Goal: Transaction & Acquisition: Download file/media

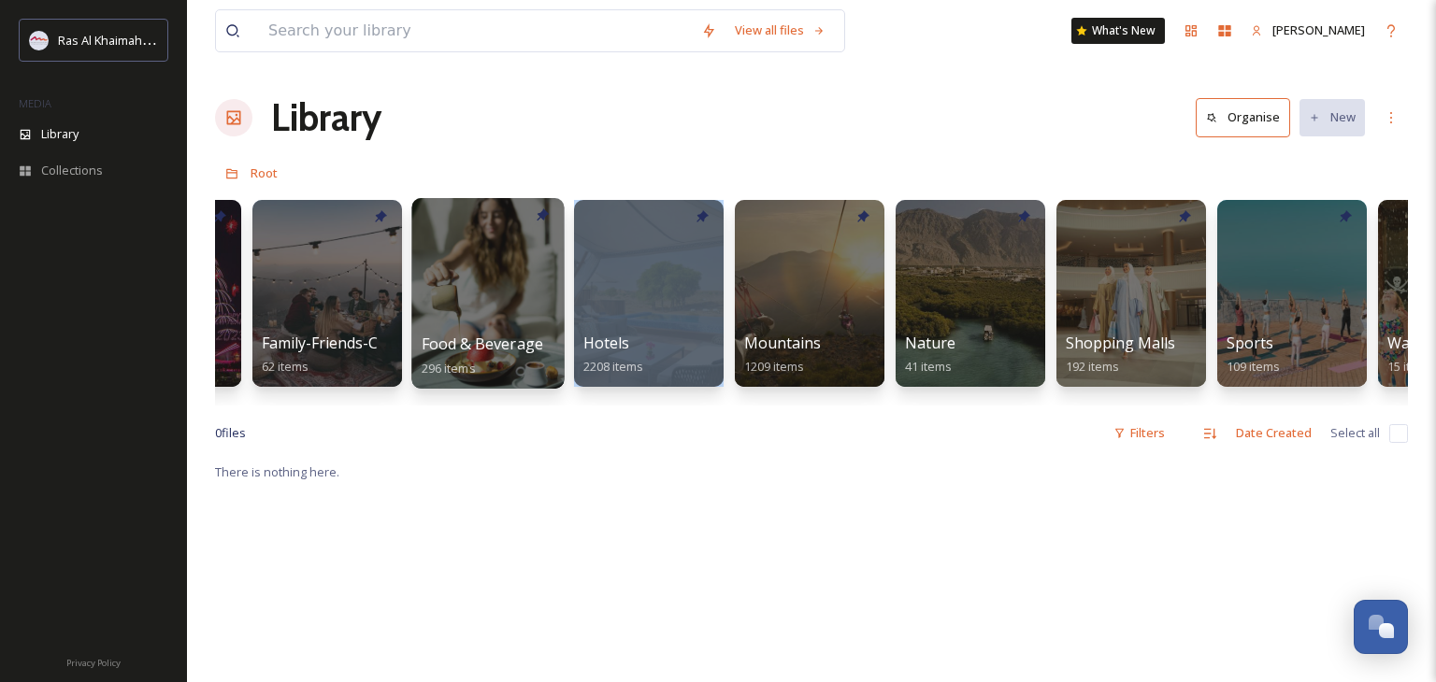
scroll to position [0, 777]
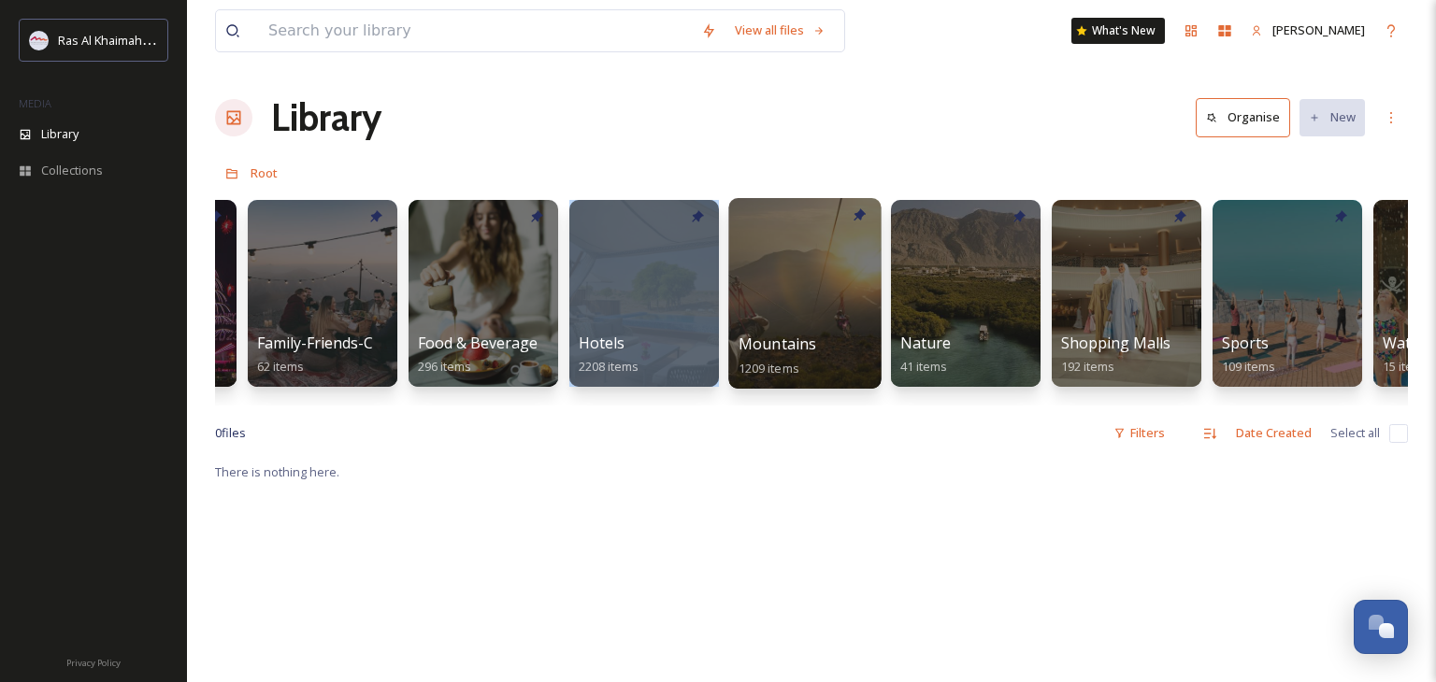
click at [834, 303] on div at bounding box center [804, 293] width 152 height 191
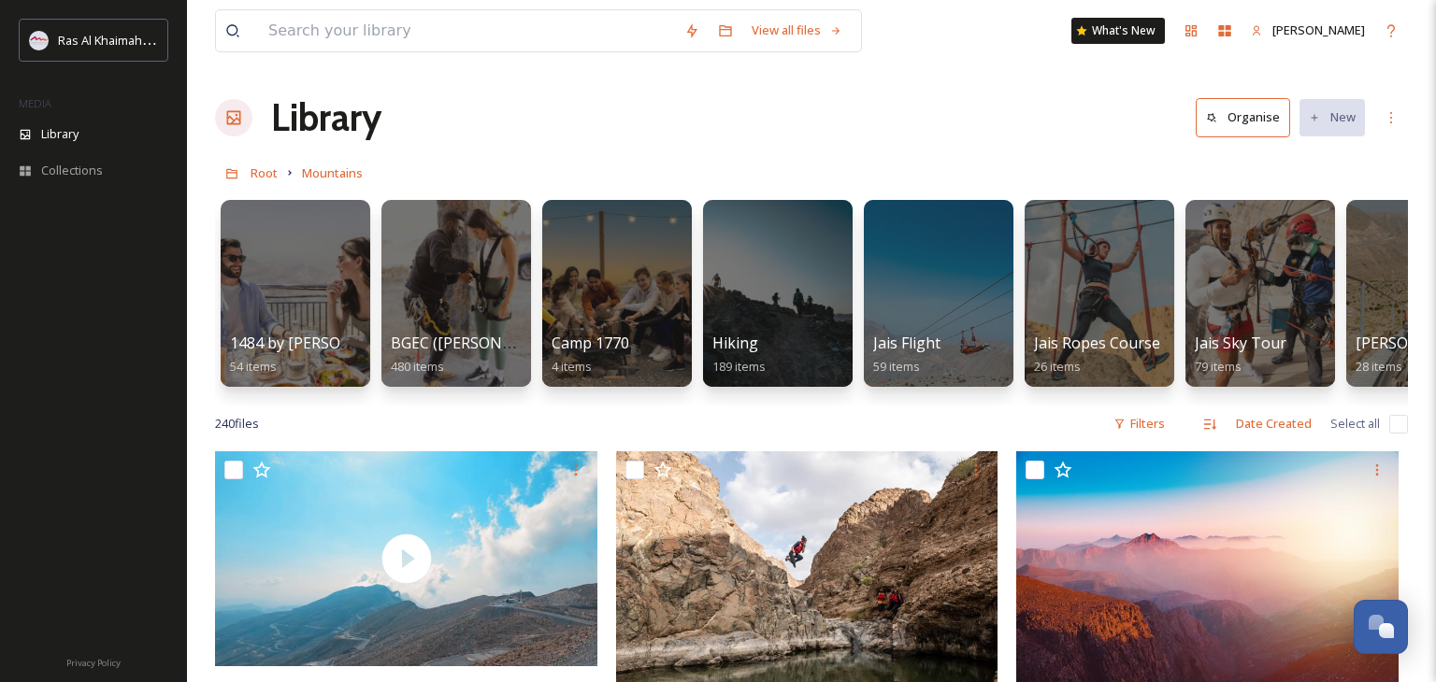
click at [337, 104] on h1 "Library" at bounding box center [326, 118] width 110 height 56
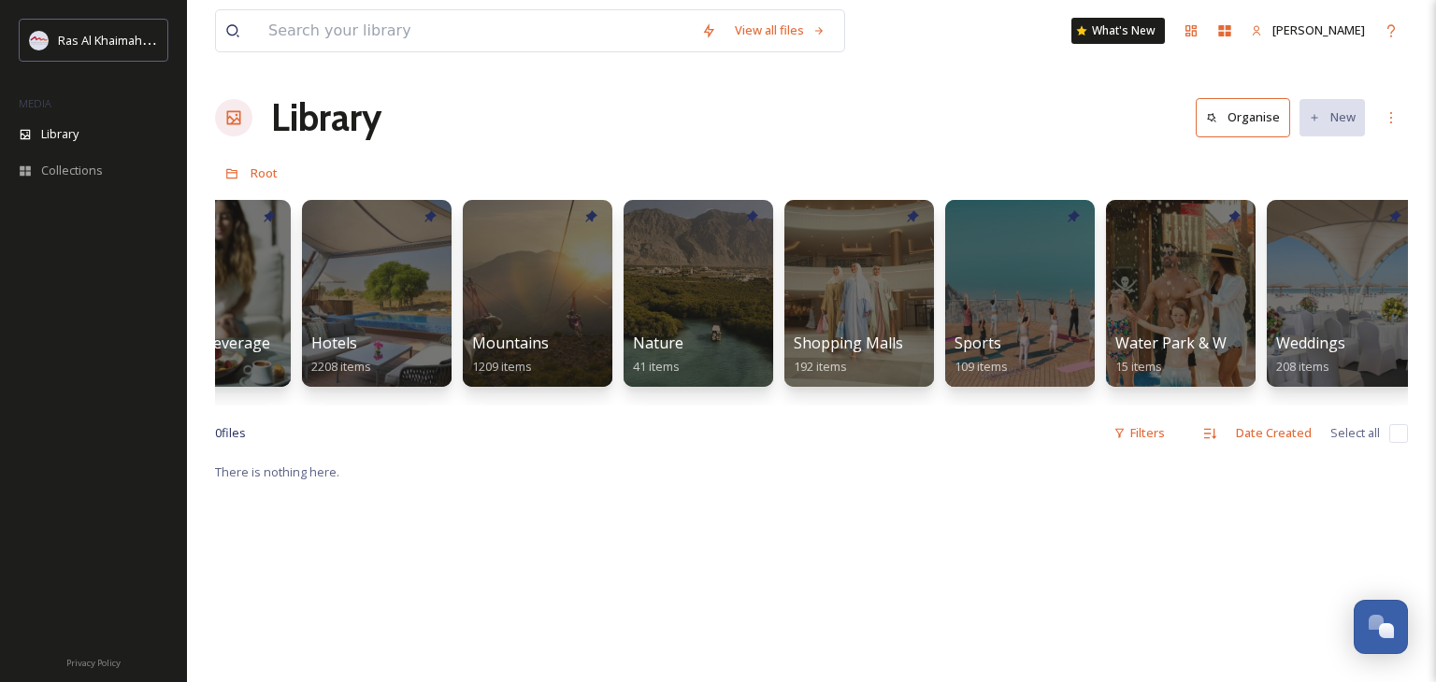
scroll to position [0, 1043]
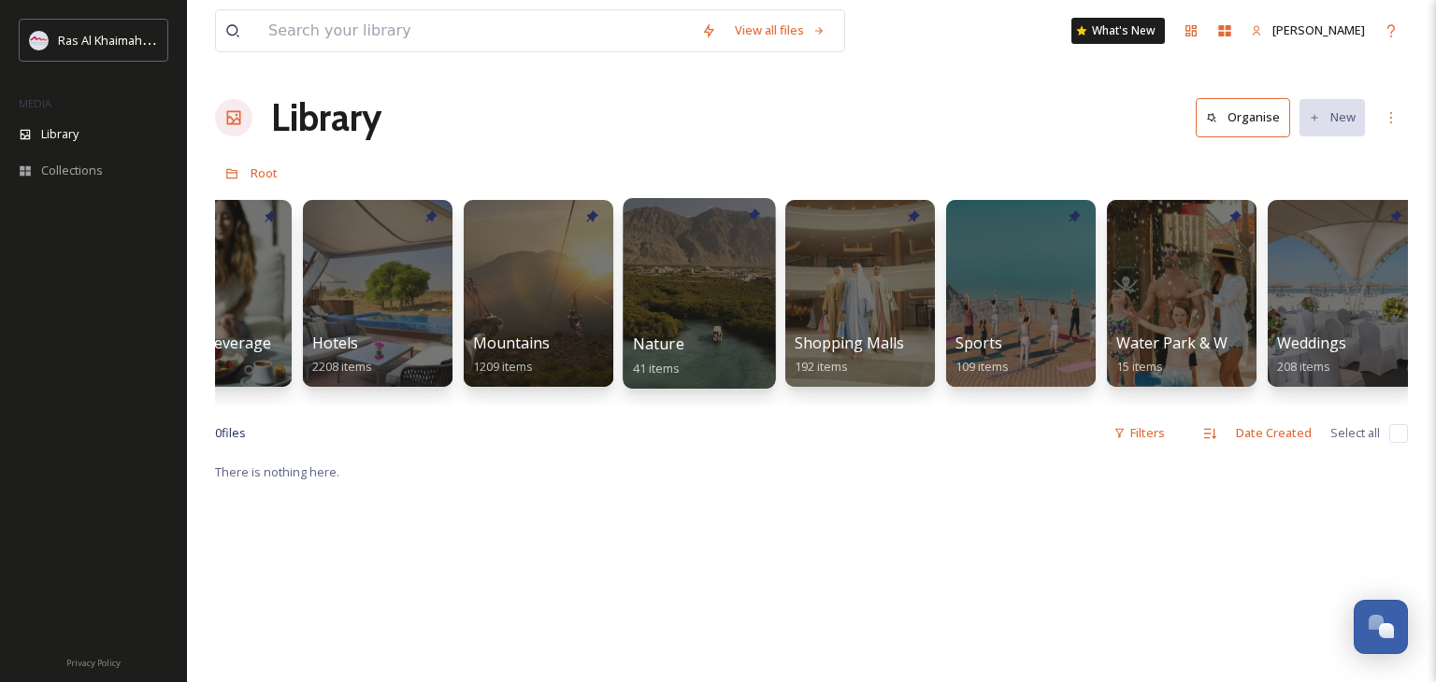
click at [672, 253] on div at bounding box center [699, 293] width 152 height 191
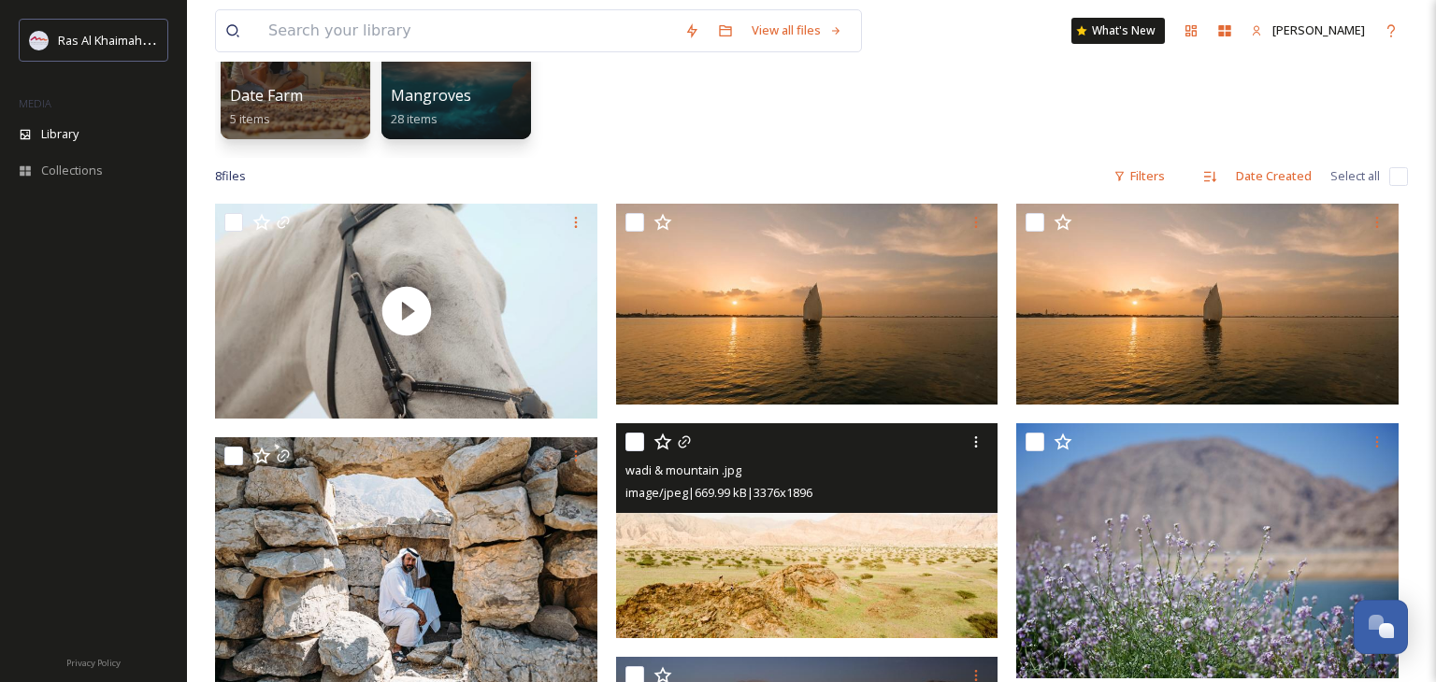
scroll to position [247, 0]
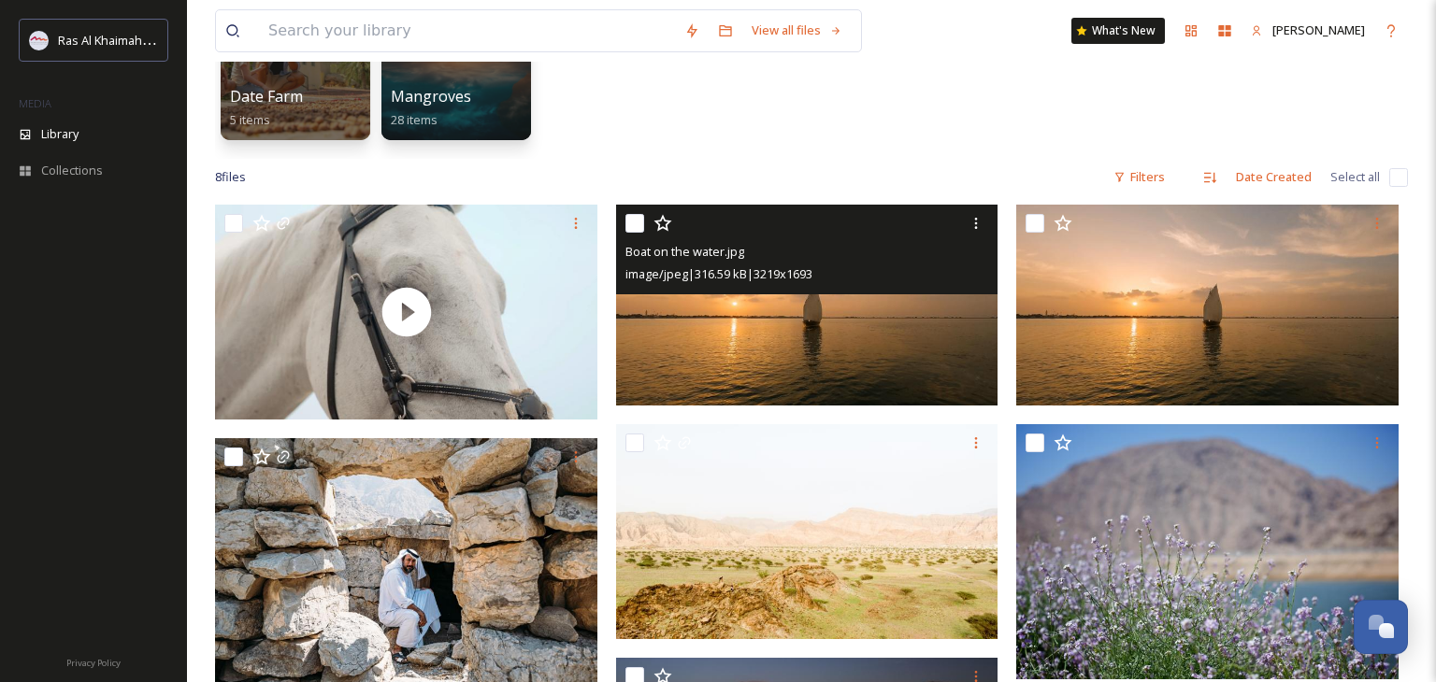
click at [804, 305] on img at bounding box center [807, 305] width 382 height 201
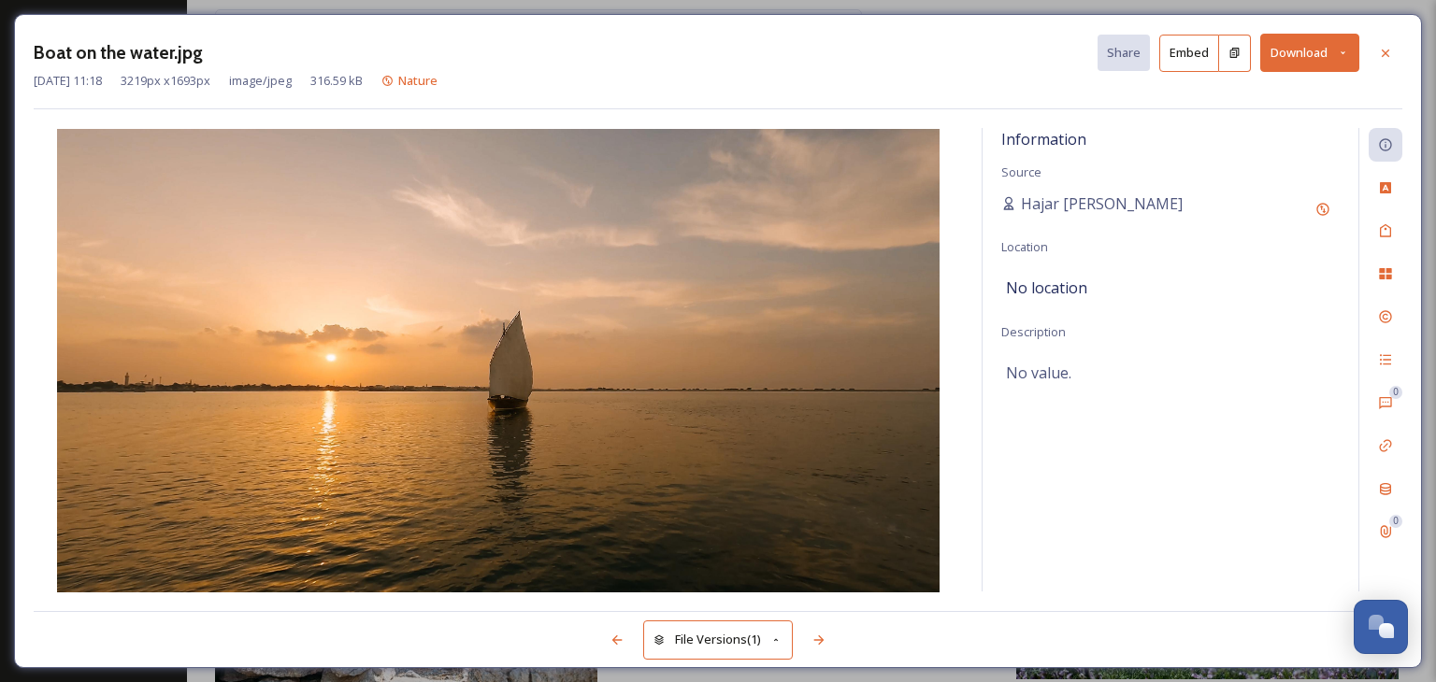
click at [1331, 50] on button "Download" at bounding box center [1309, 53] width 99 height 38
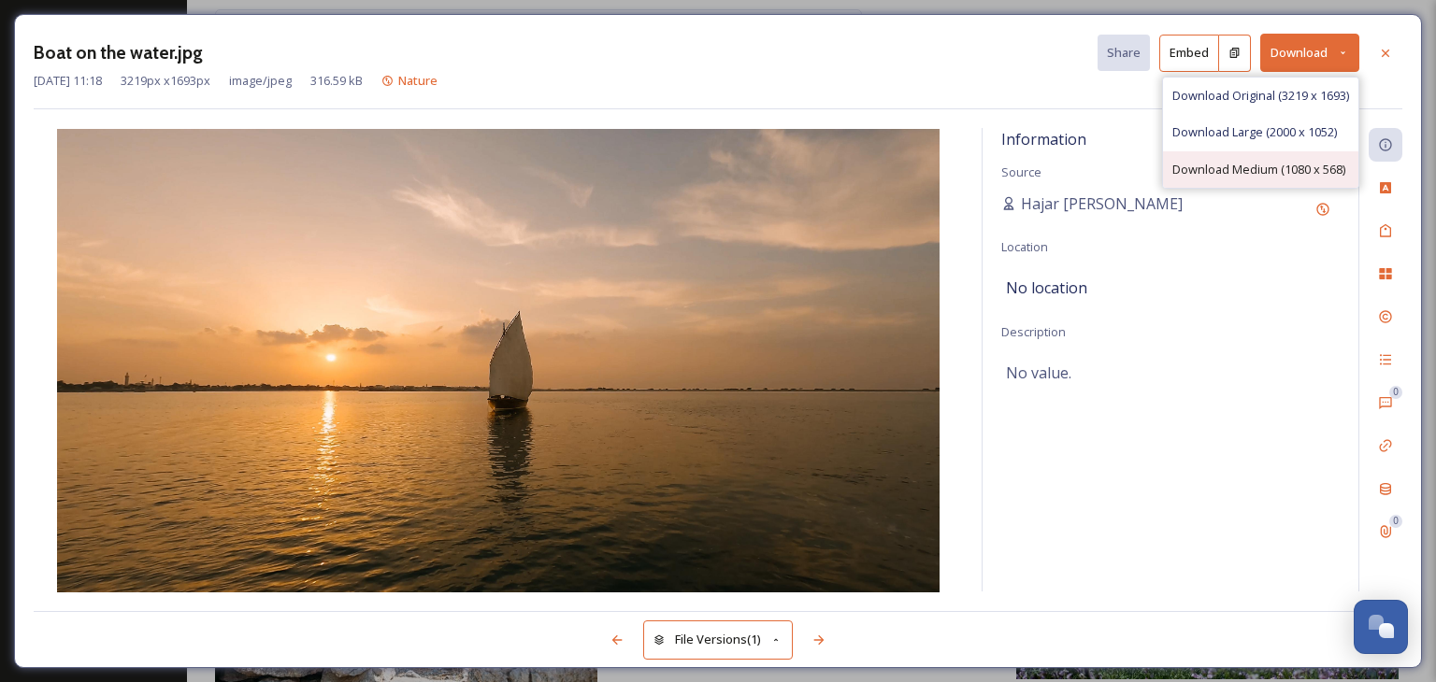
click at [1292, 179] on div "Download Medium (1080 x 568)" at bounding box center [1260, 169] width 195 height 36
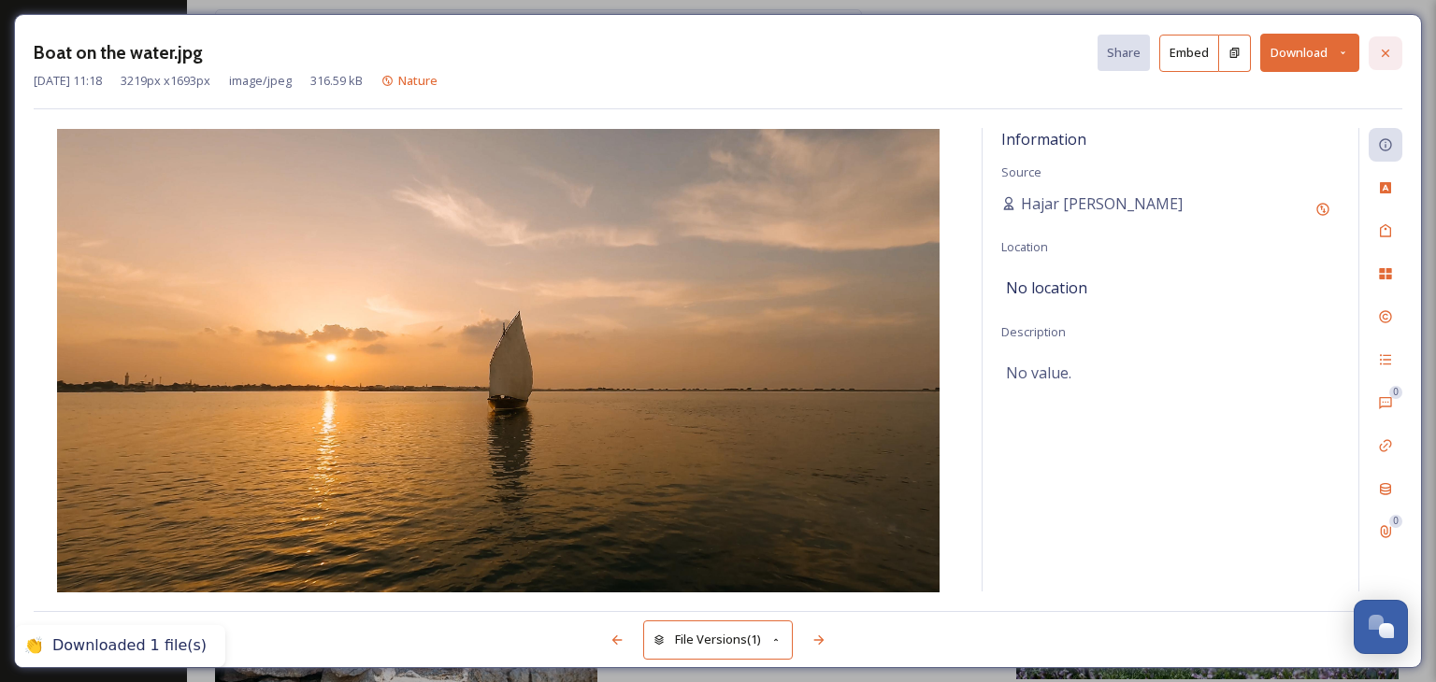
click at [1389, 51] on icon at bounding box center [1385, 53] width 15 height 15
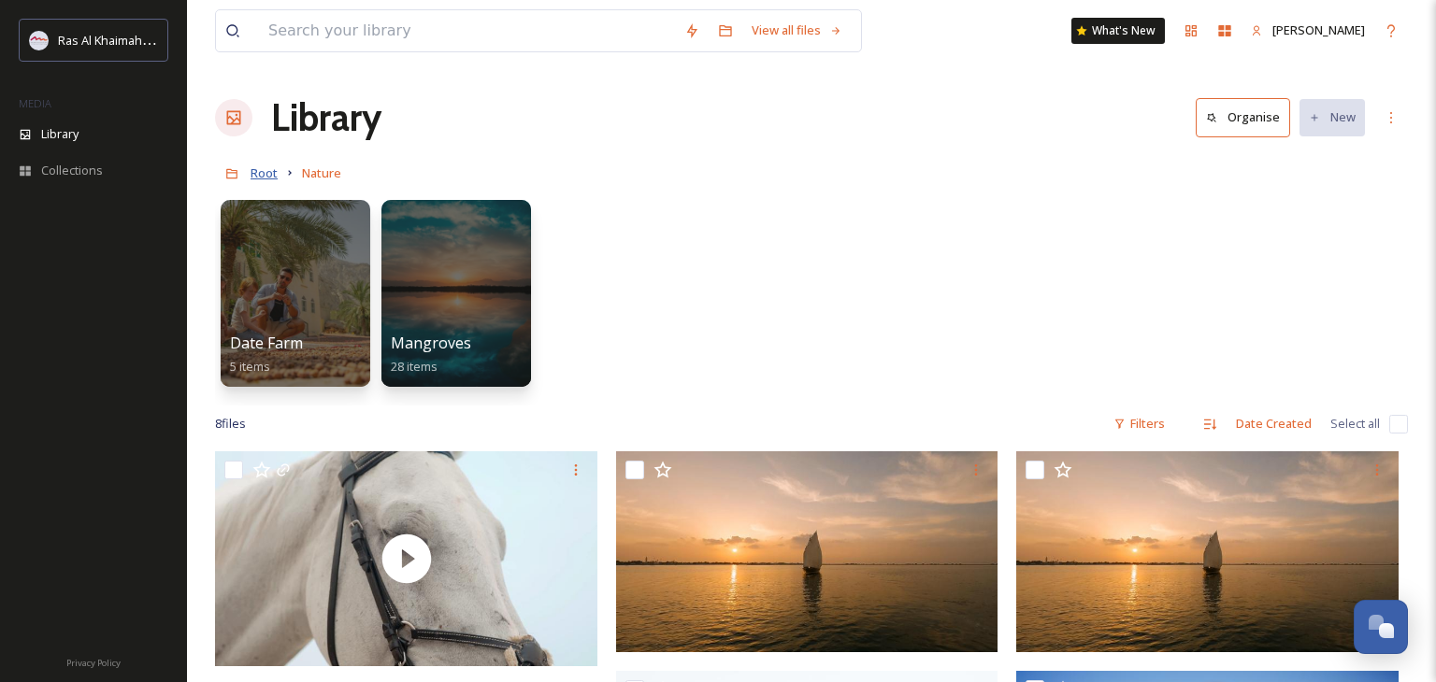
click at [272, 171] on span "Root" at bounding box center [264, 173] width 27 height 17
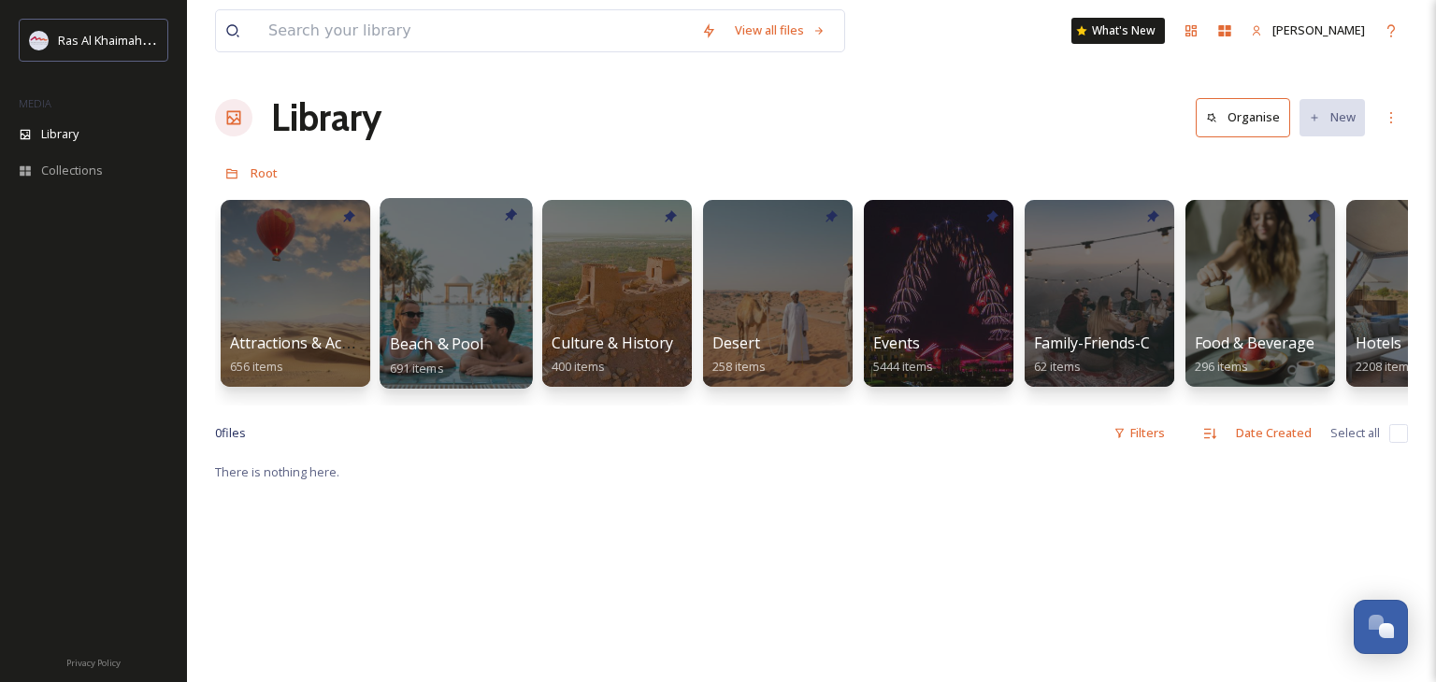
click at [484, 307] on div at bounding box center [455, 293] width 152 height 191
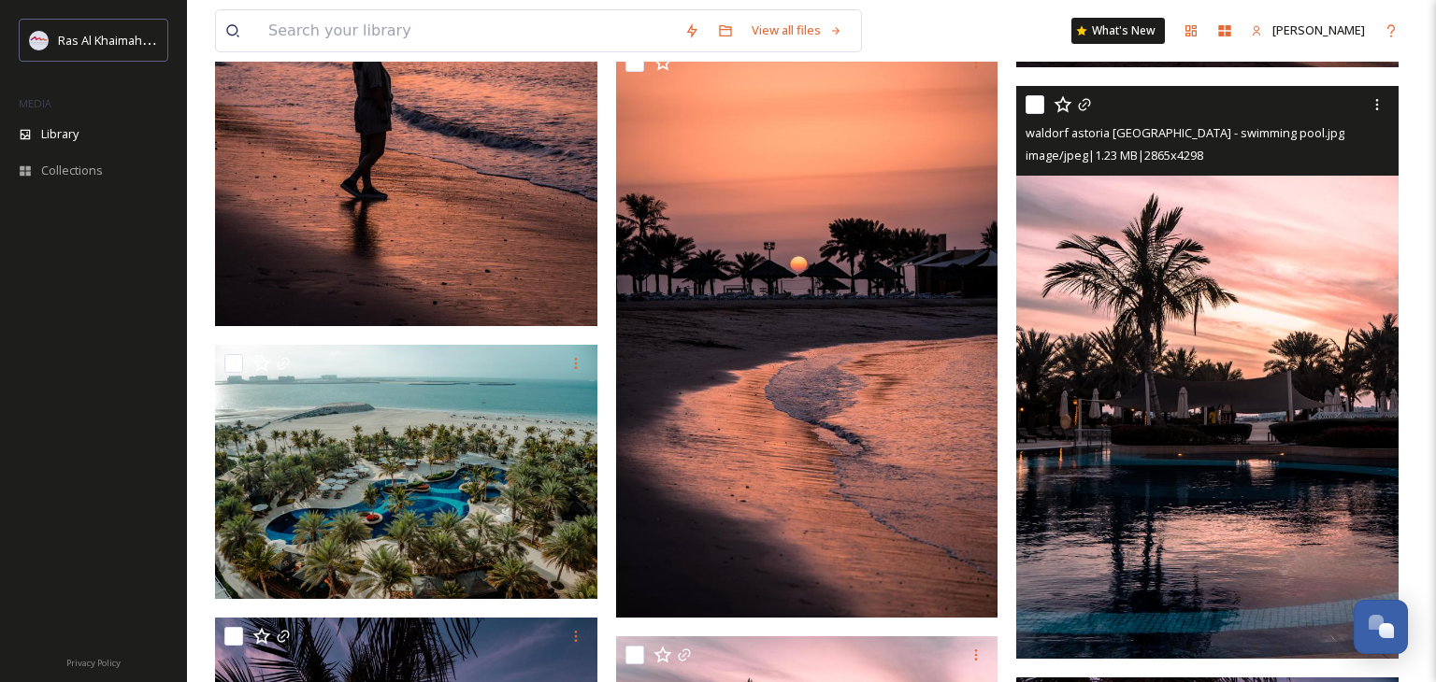
scroll to position [23183, 0]
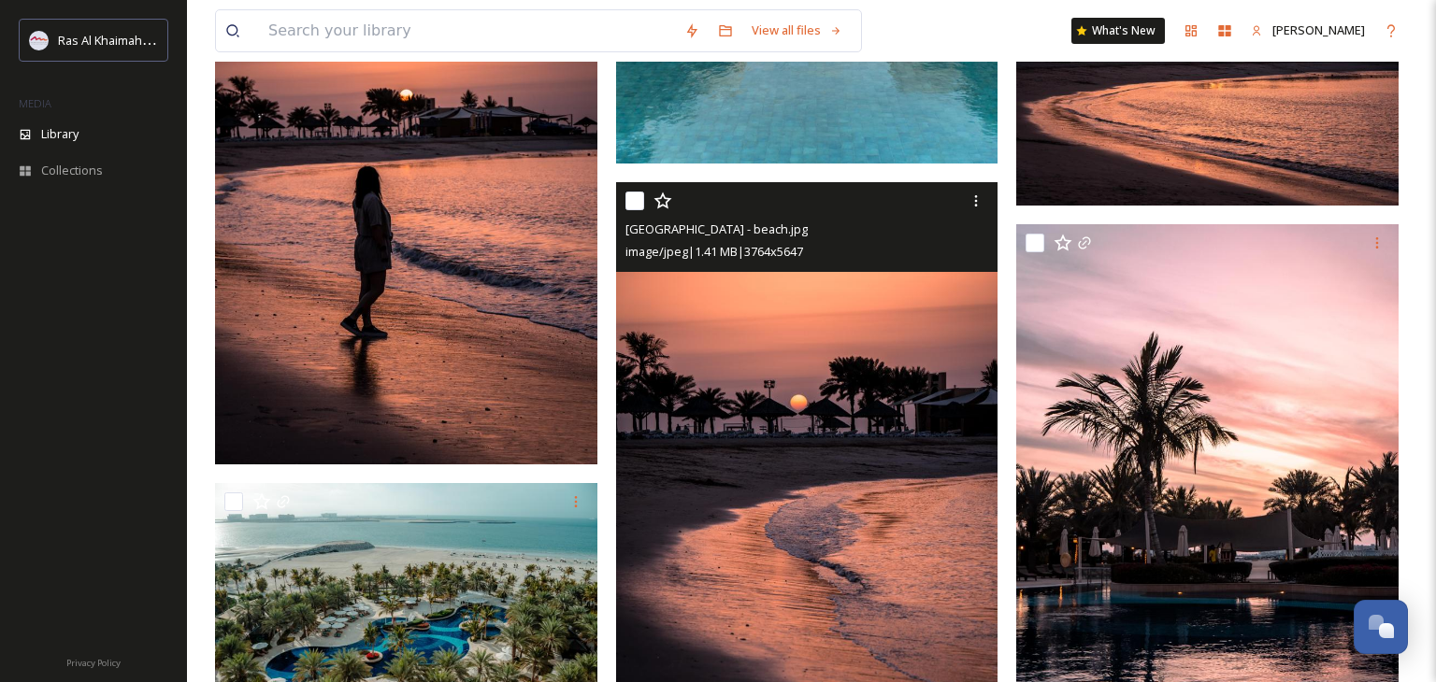
click at [903, 421] on img at bounding box center [807, 469] width 382 height 574
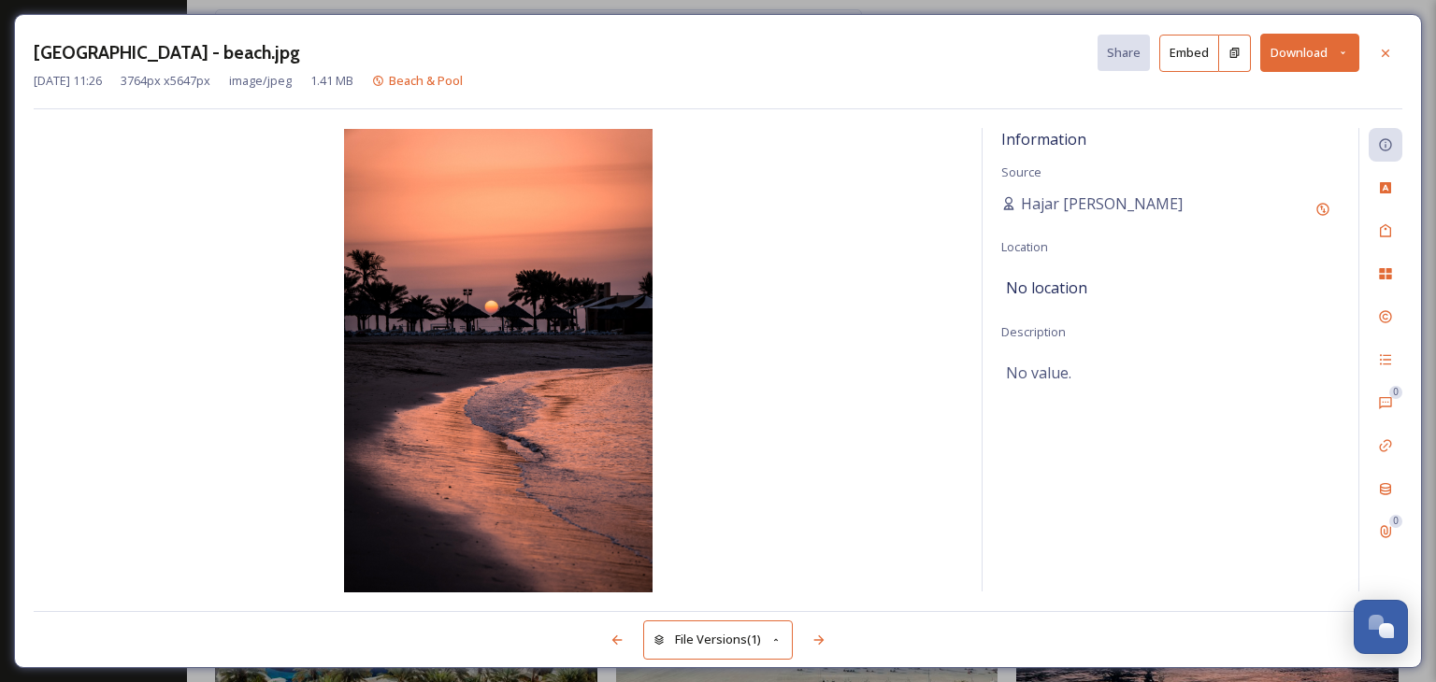
click at [1351, 57] on button "Download" at bounding box center [1309, 53] width 99 height 38
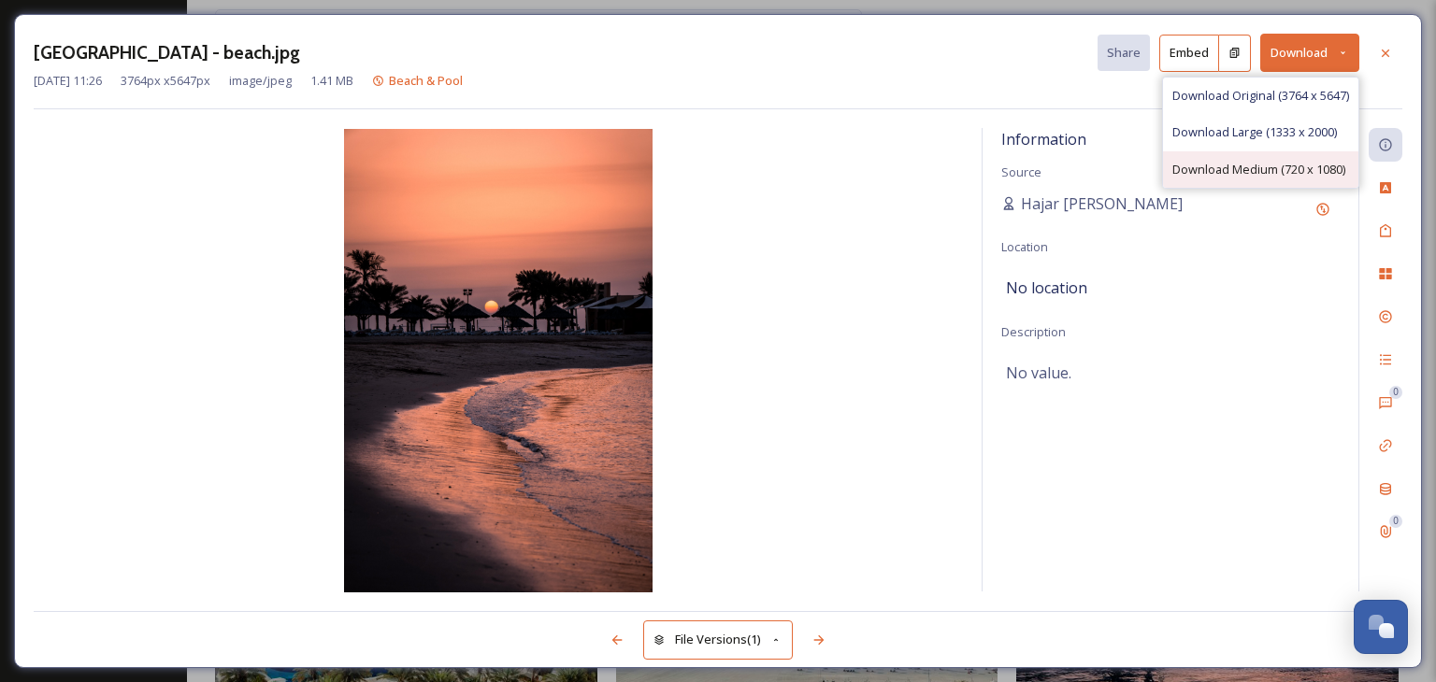
click at [1311, 181] on div "Download Medium (720 x 1080)" at bounding box center [1260, 169] width 195 height 36
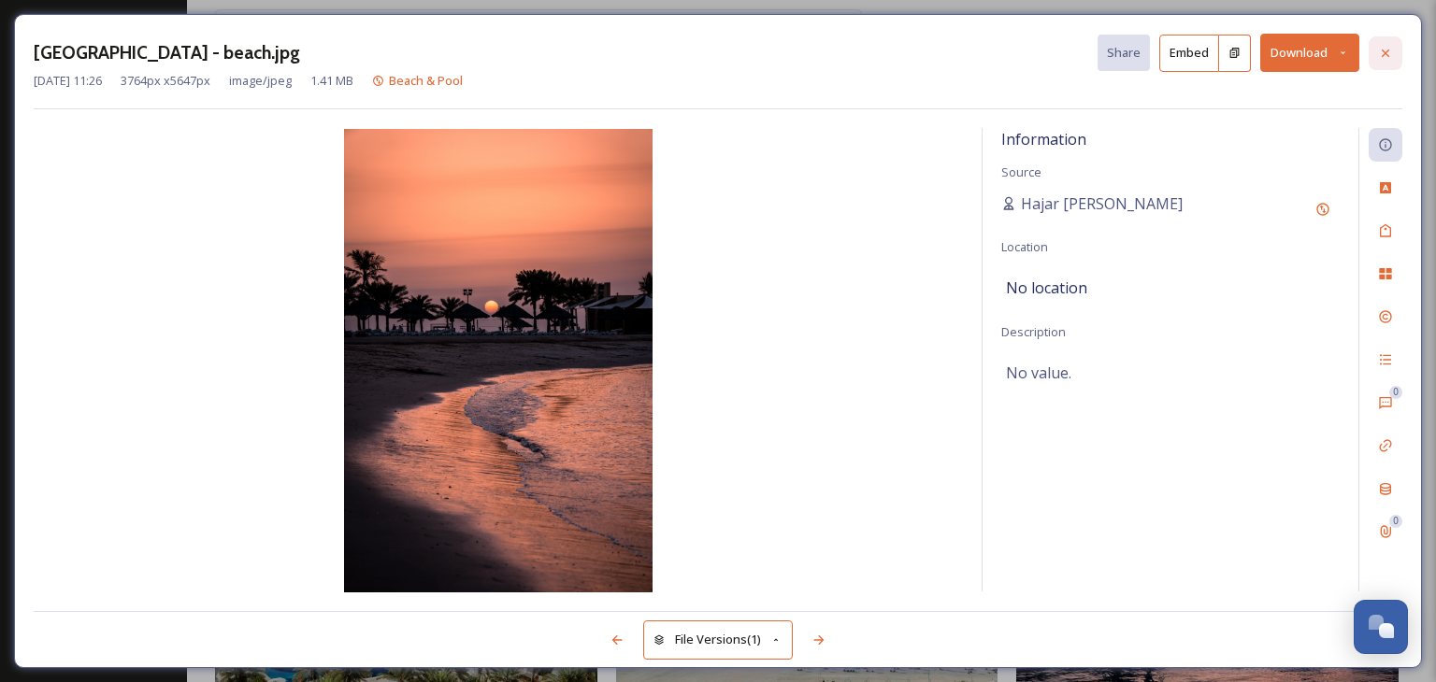
click at [1388, 54] on icon at bounding box center [1385, 53] width 15 height 15
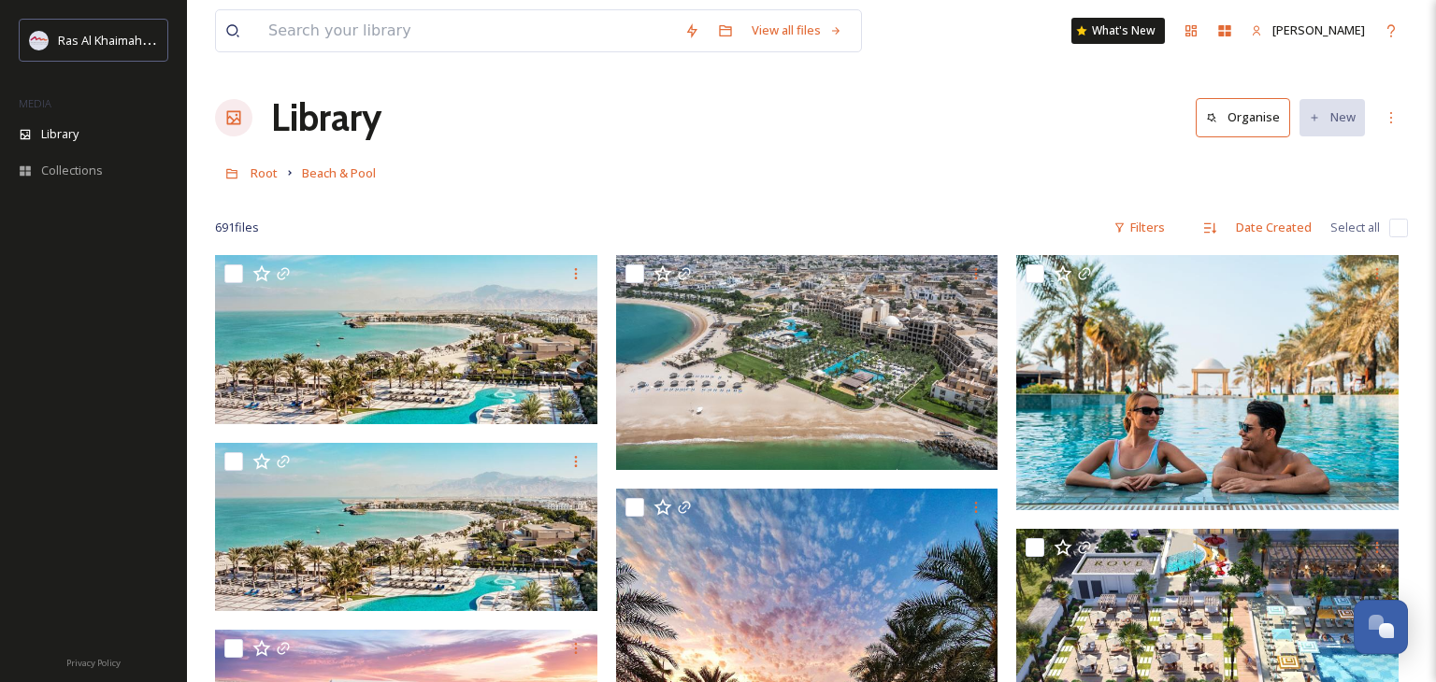
click at [300, 134] on h1 "Library" at bounding box center [326, 118] width 110 height 56
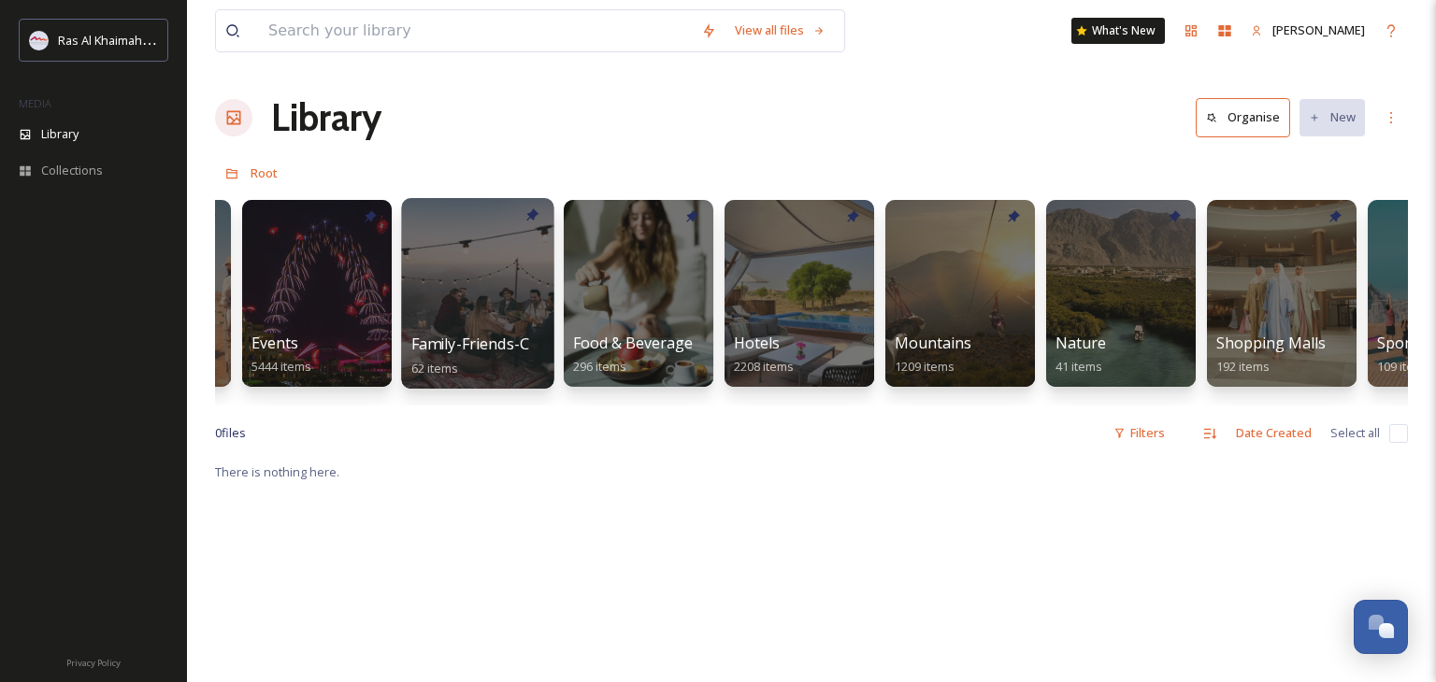
scroll to position [0, 672]
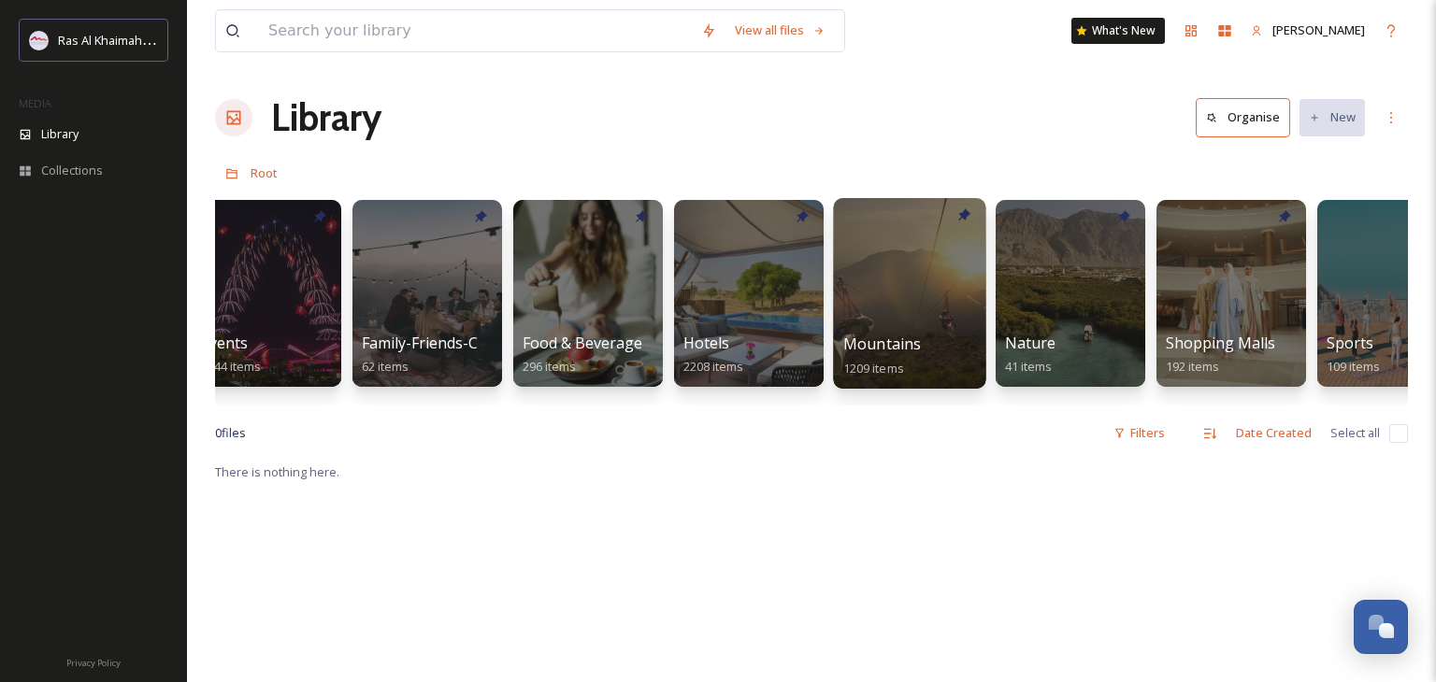
click at [934, 322] on div at bounding box center [909, 293] width 152 height 191
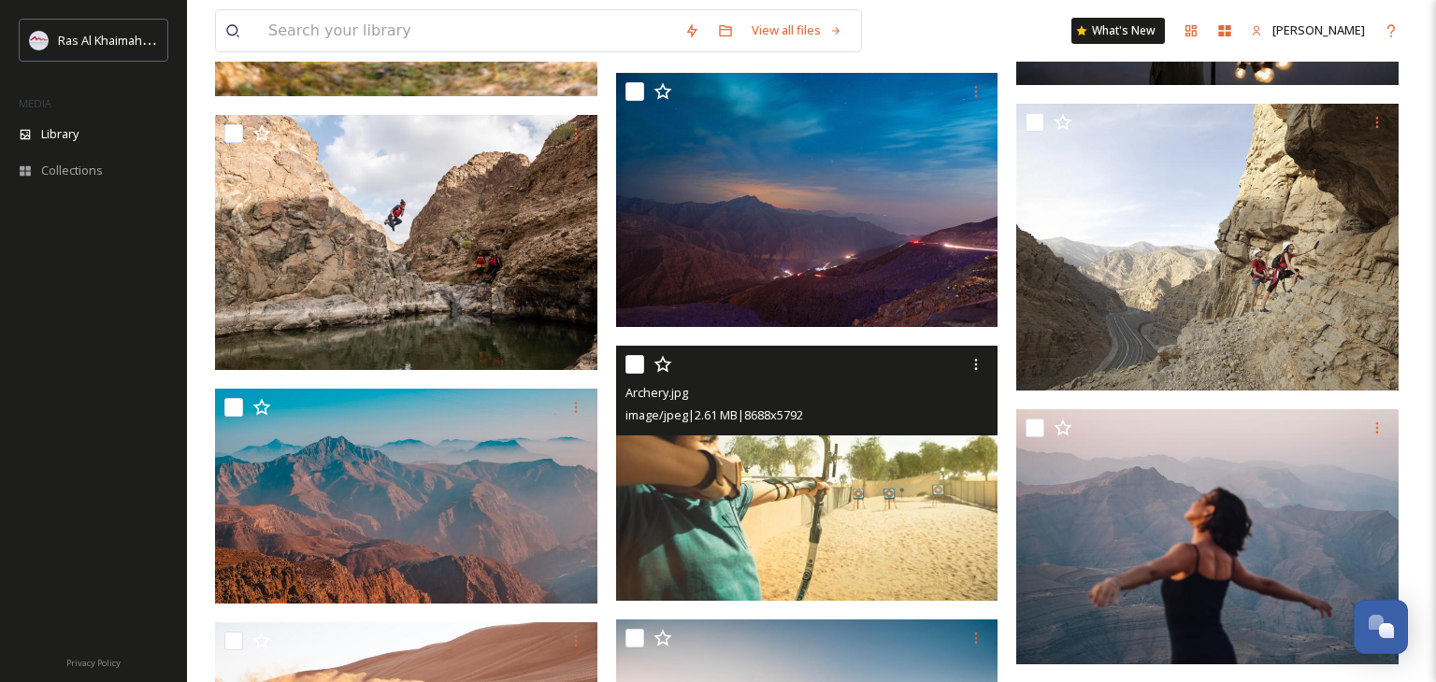
scroll to position [2574, 0]
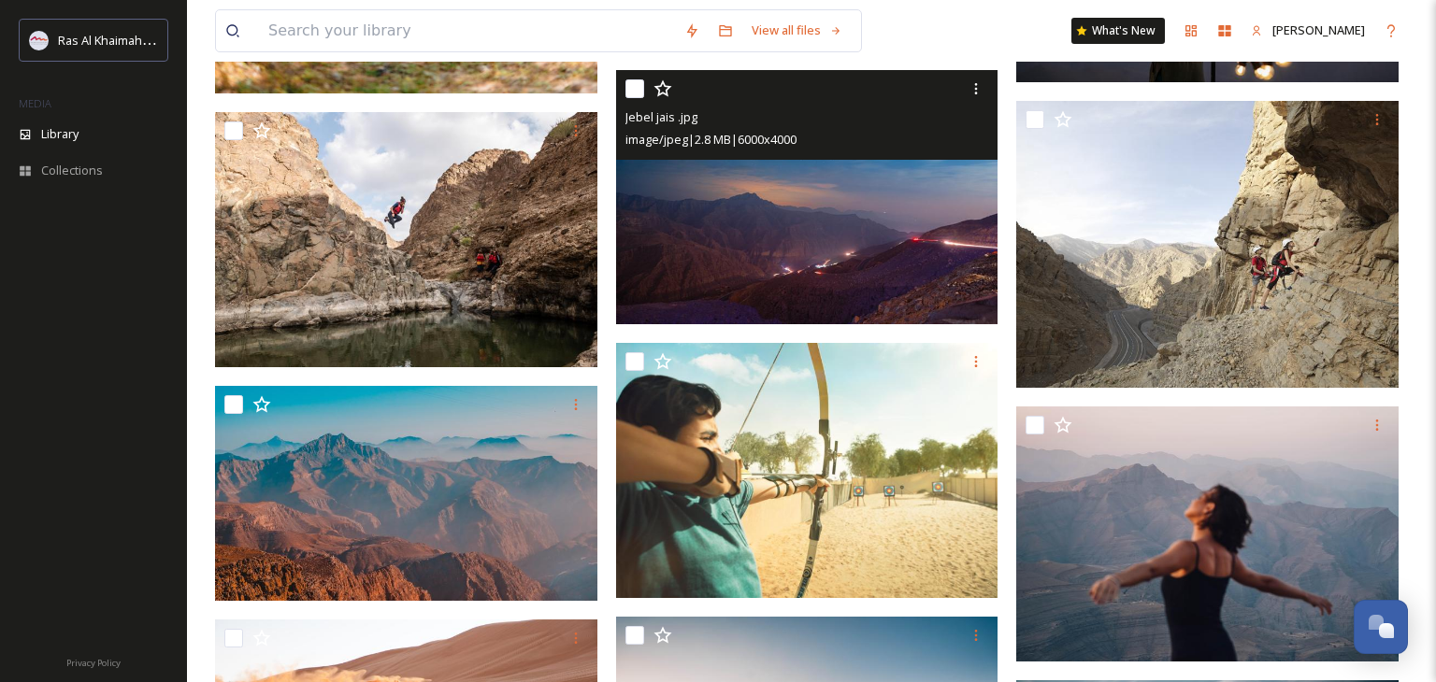
click at [892, 193] on img at bounding box center [807, 196] width 382 height 255
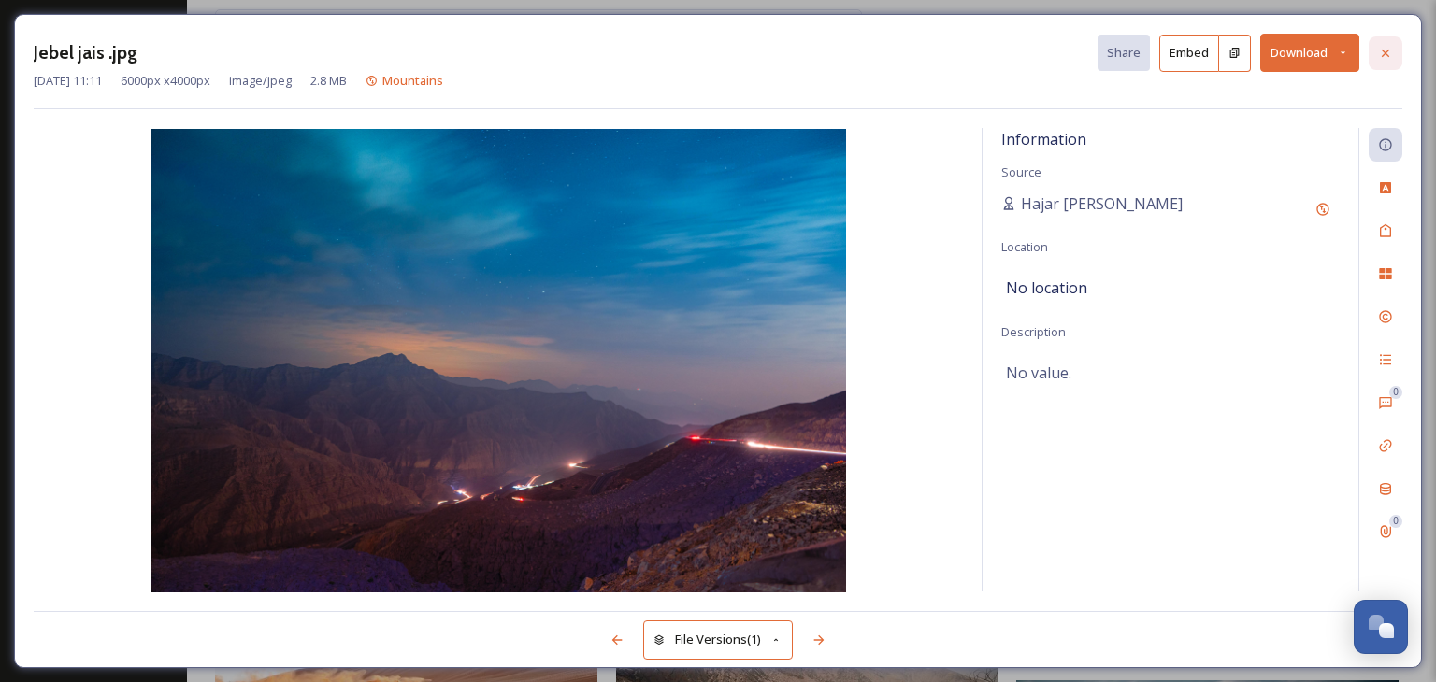
click at [1380, 60] on div at bounding box center [1385, 53] width 34 height 34
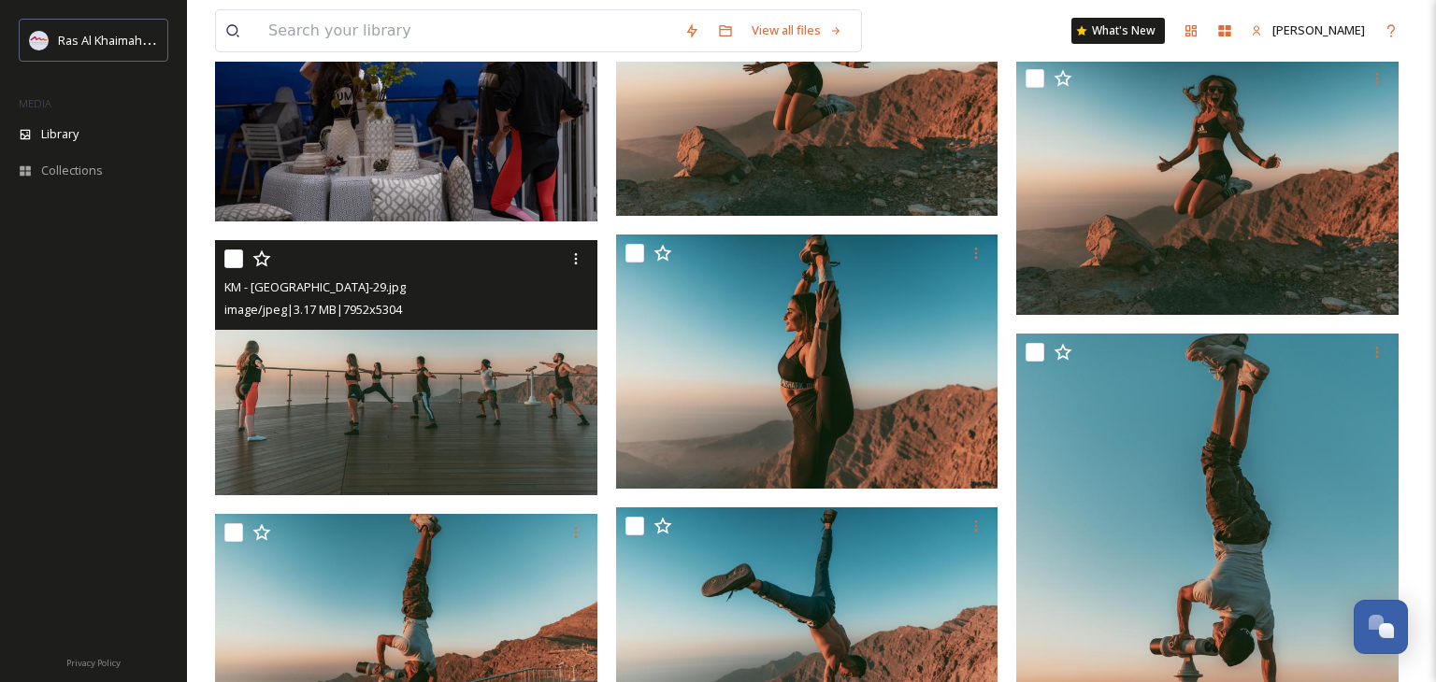
scroll to position [9636, 0]
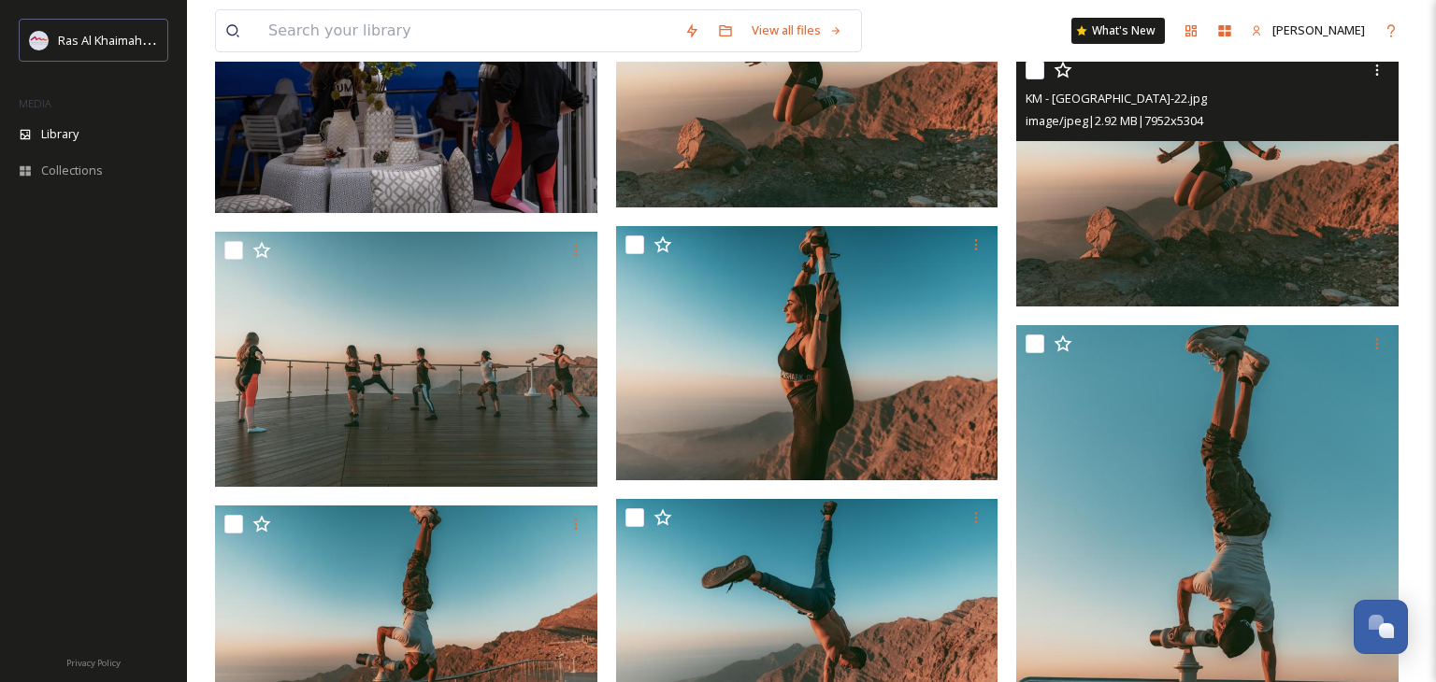
click at [1075, 240] on img at bounding box center [1207, 178] width 382 height 255
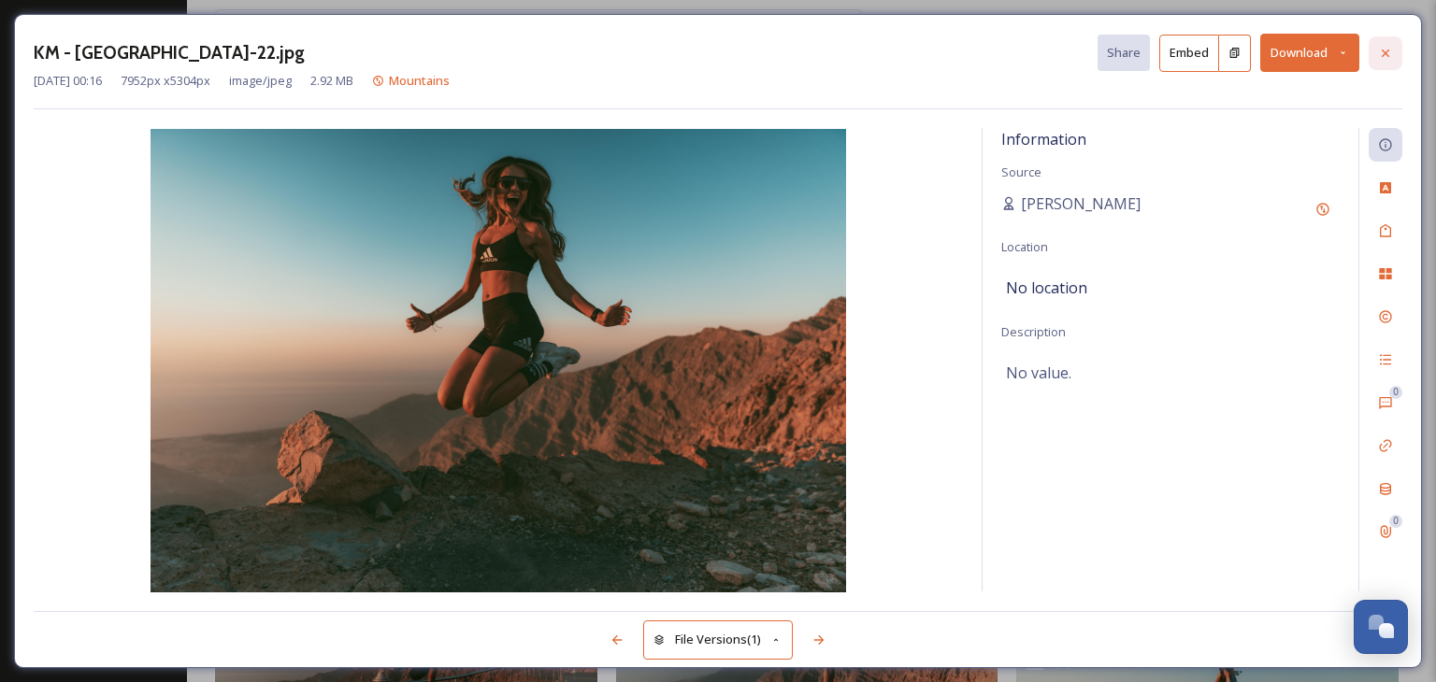
click at [1396, 53] on div at bounding box center [1385, 53] width 34 height 34
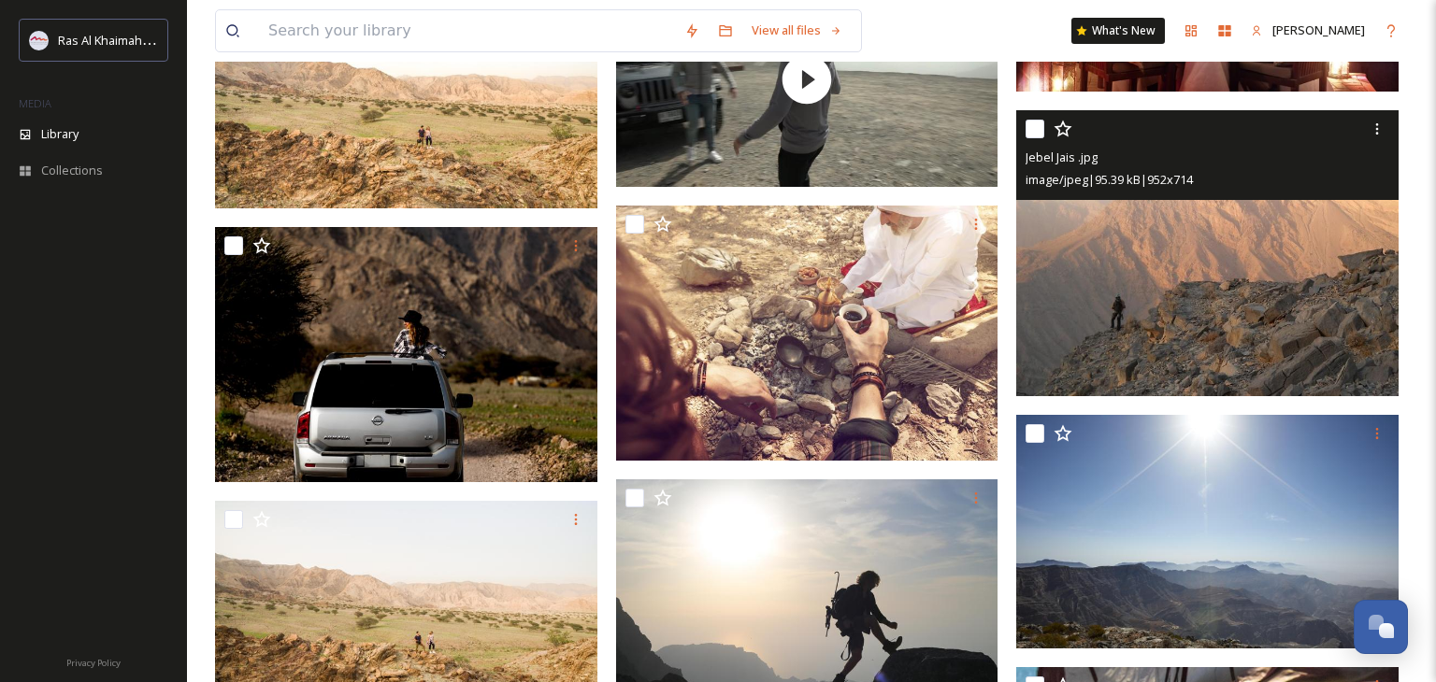
scroll to position [22935, 0]
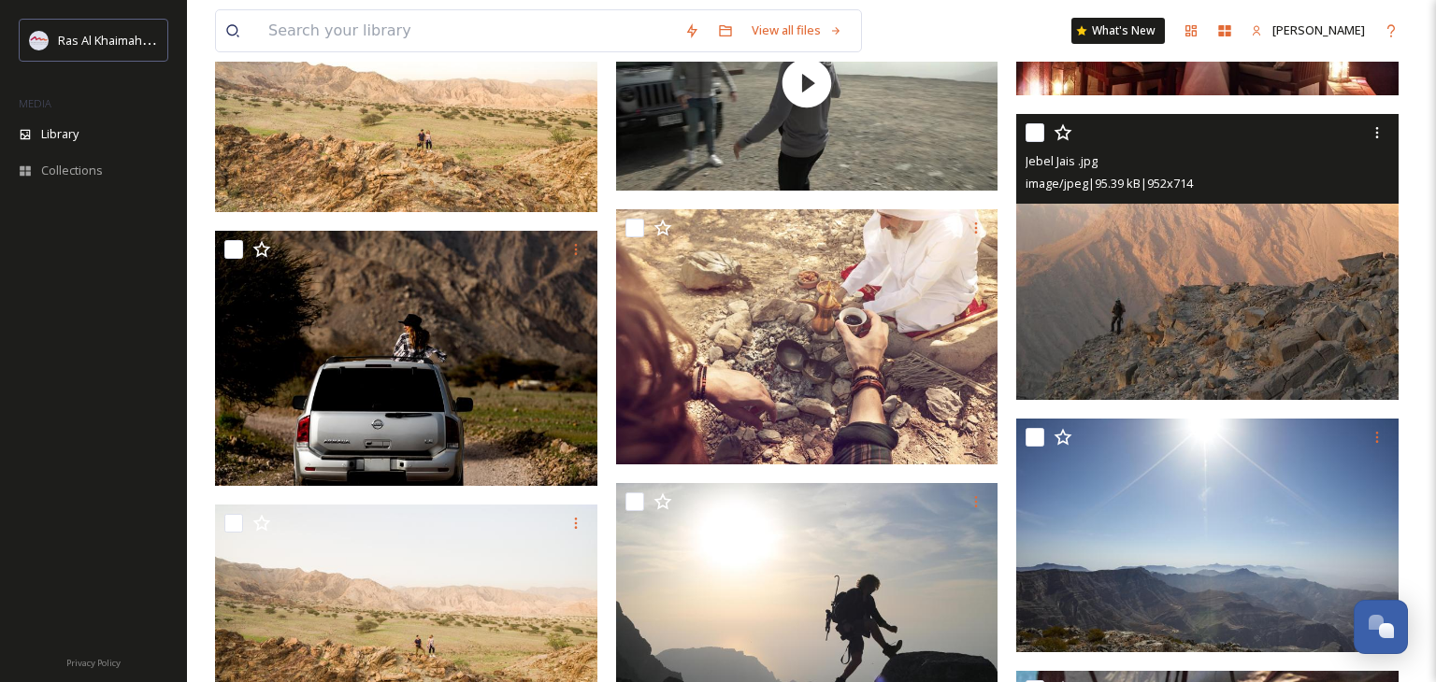
click at [1144, 269] on img at bounding box center [1207, 257] width 382 height 287
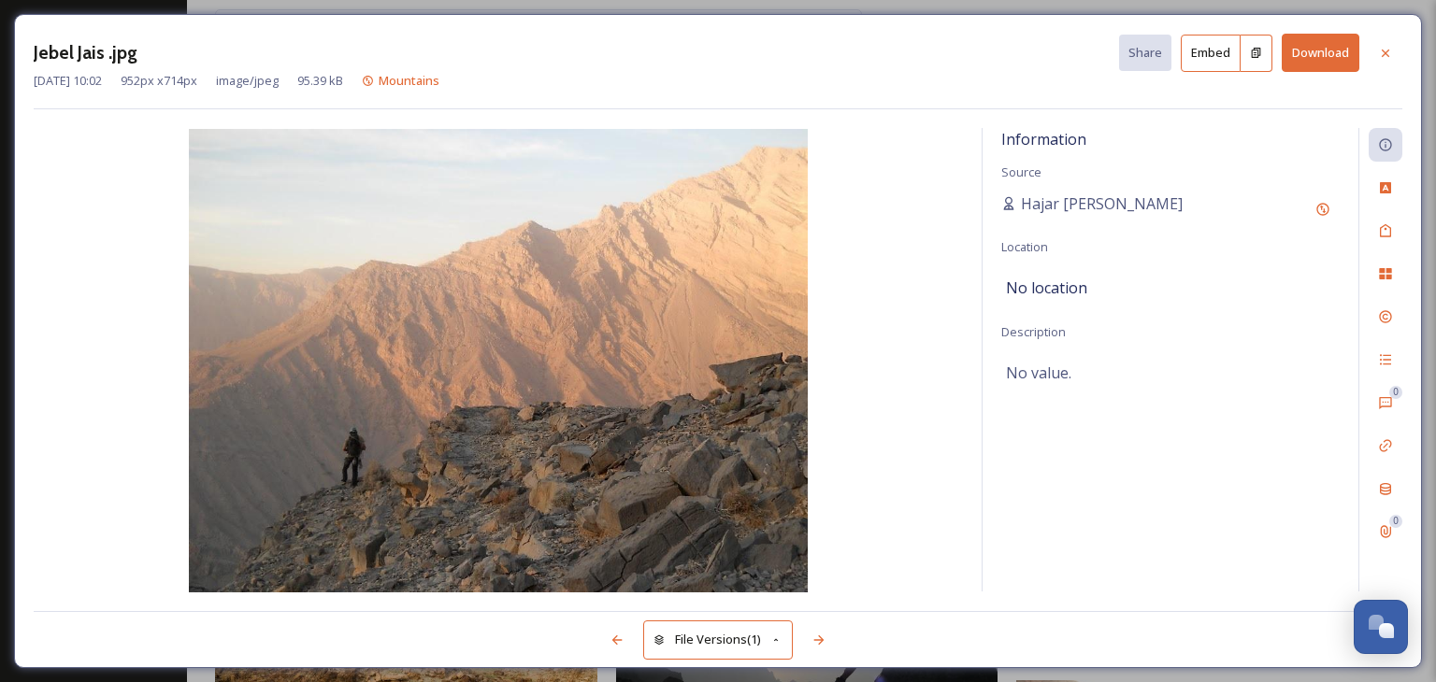
click at [1336, 42] on button "Download" at bounding box center [1321, 53] width 78 height 38
click at [1388, 50] on icon at bounding box center [1385, 52] width 7 height 7
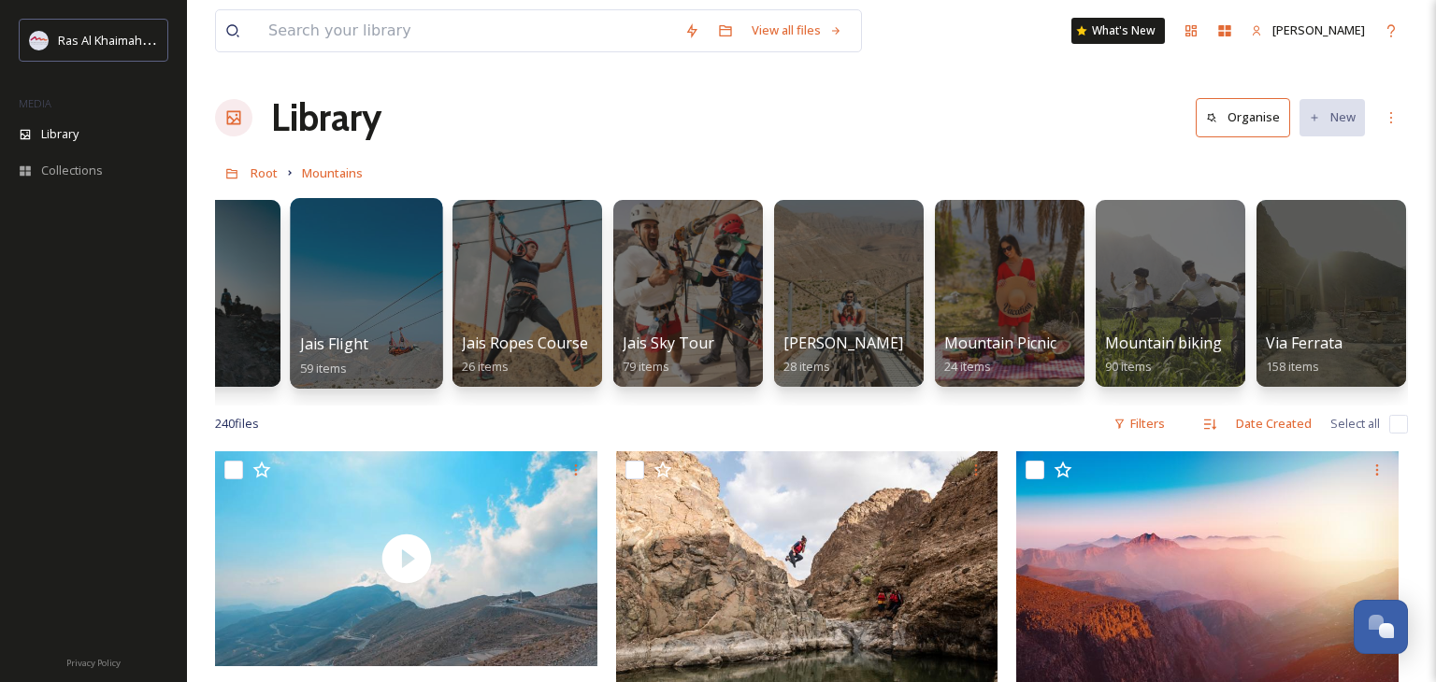
scroll to position [0, 576]
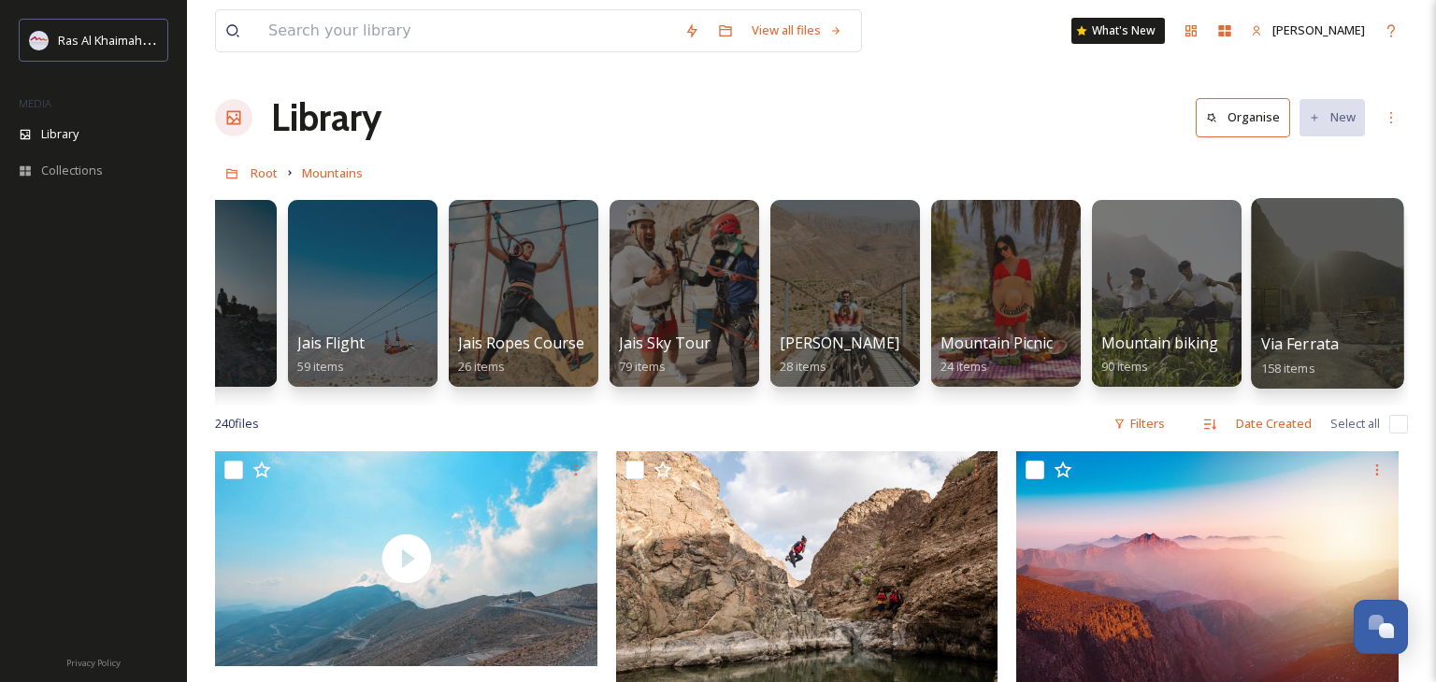
click at [1332, 321] on div at bounding box center [1327, 293] width 152 height 191
click at [1308, 368] on span "158 items" at bounding box center [1288, 367] width 54 height 17
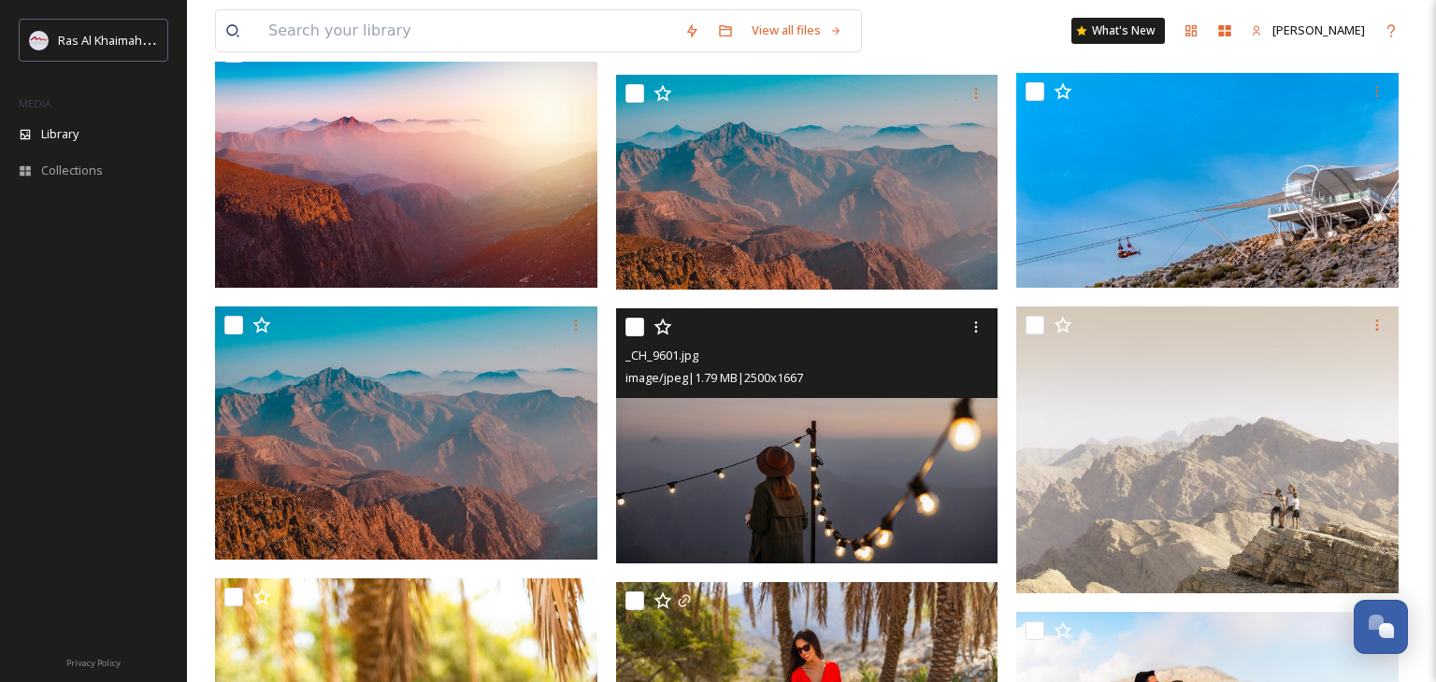
scroll to position [655, 0]
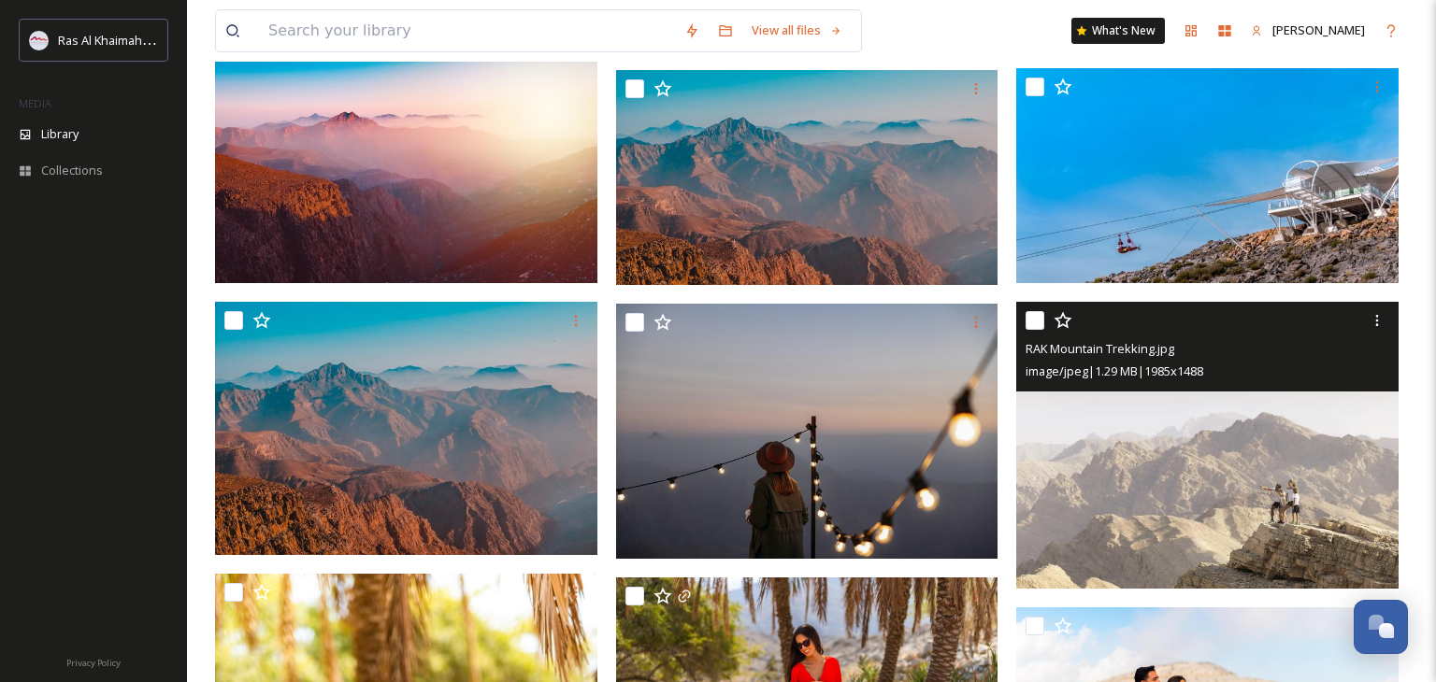
click at [1272, 491] on img at bounding box center [1207, 445] width 382 height 287
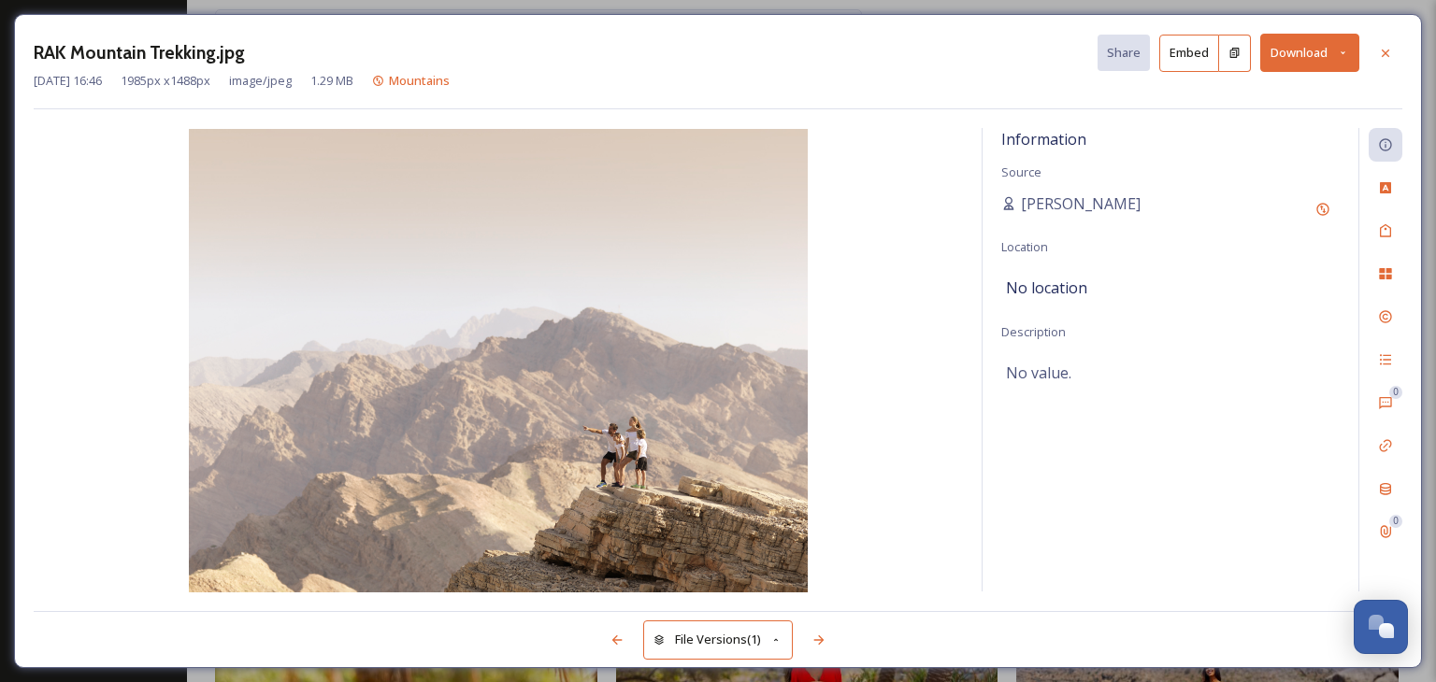
click at [1280, 72] on div "[DATE] 16:46 1985 px x 1488 px image/jpeg 1.29 MB Mountains" at bounding box center [718, 81] width 1368 height 18
click at [1335, 50] on button "Download" at bounding box center [1309, 53] width 99 height 38
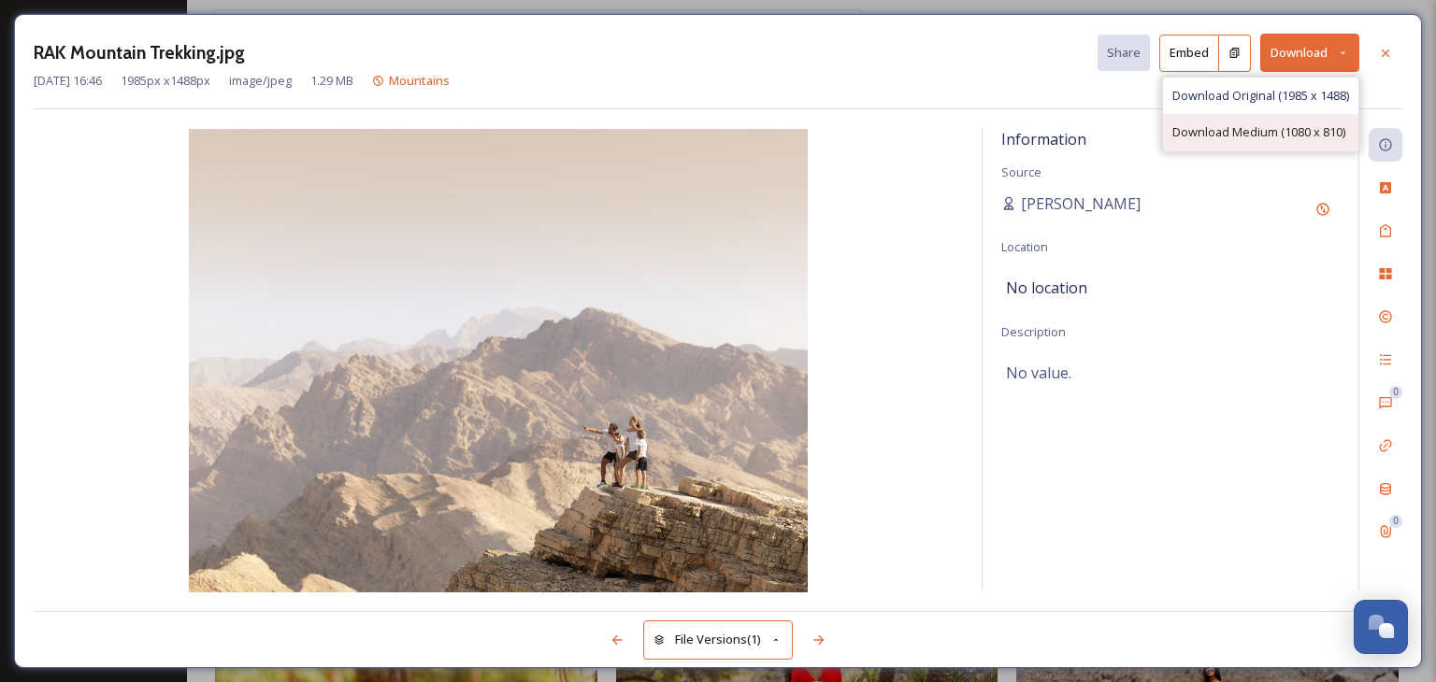
click at [1308, 140] on span "Download Medium (1080 x 810)" at bounding box center [1258, 132] width 173 height 18
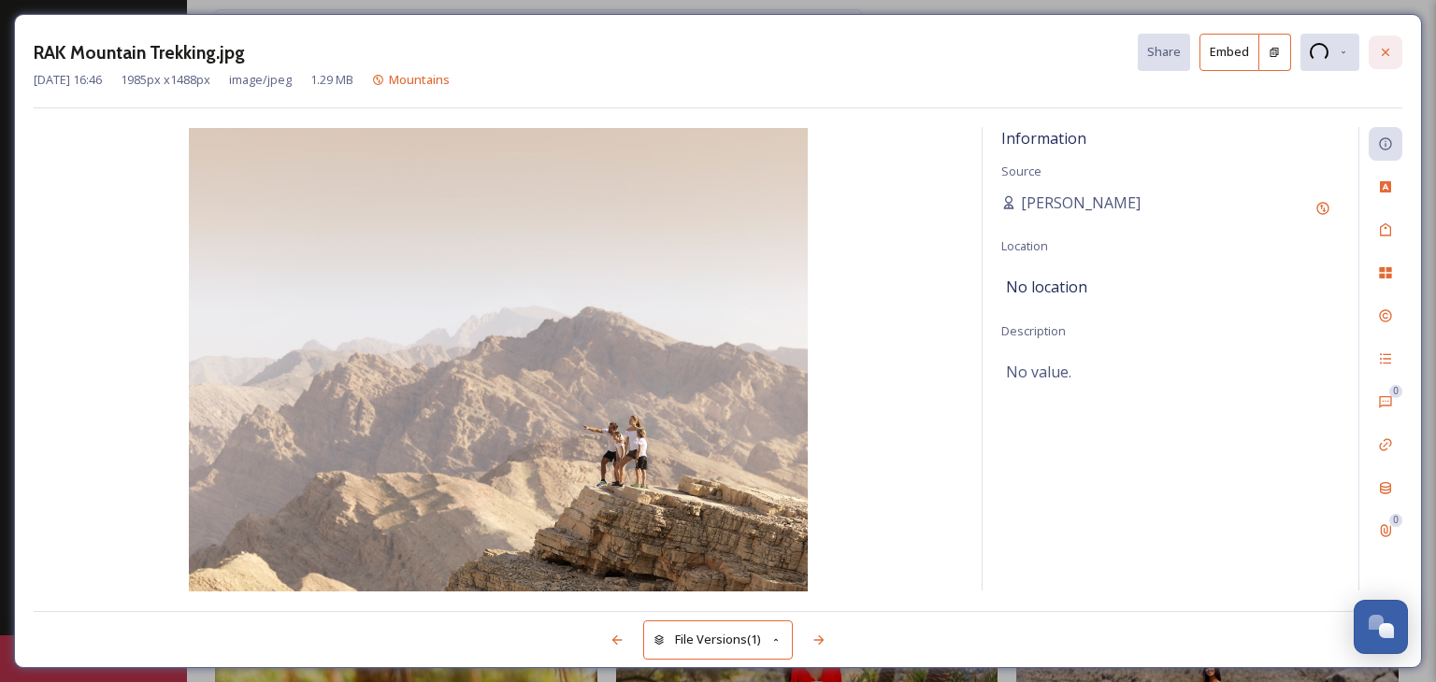
click at [1392, 49] on icon at bounding box center [1385, 52] width 15 height 15
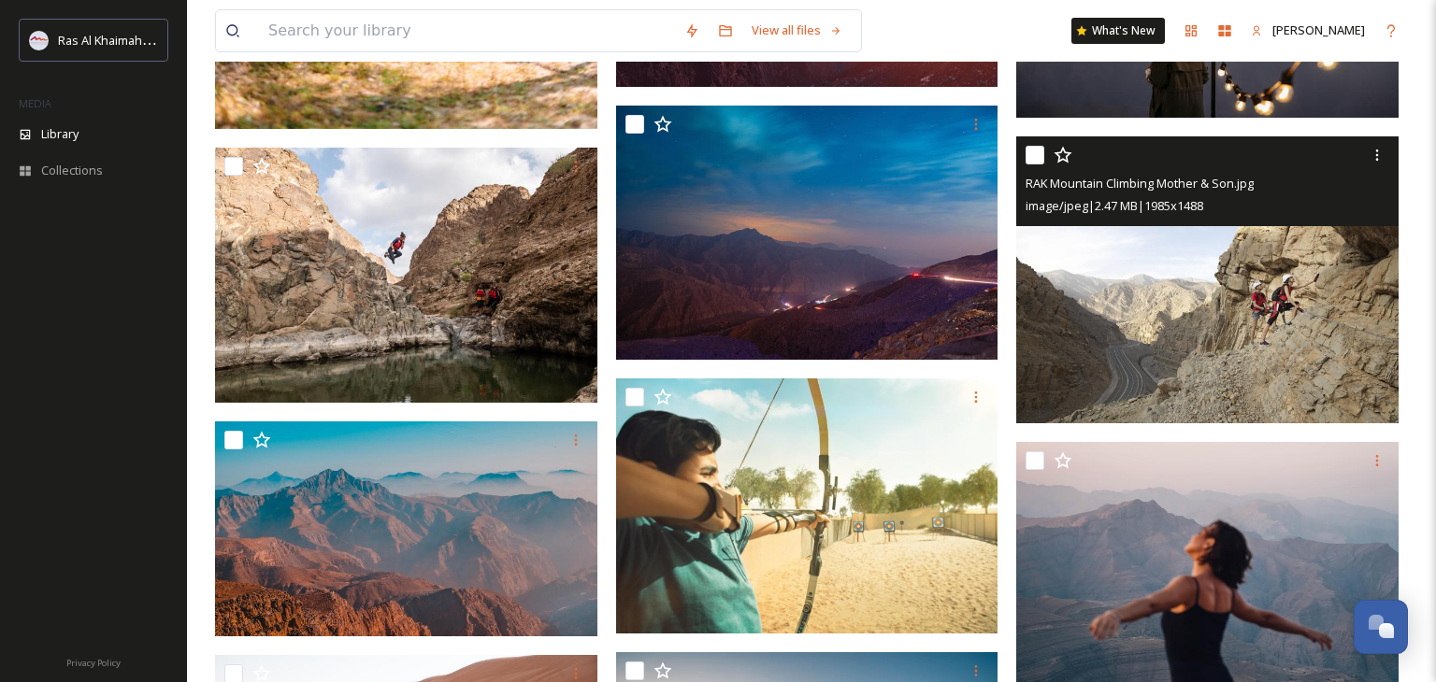
scroll to position [2554, 0]
